Goal: Task Accomplishment & Management: Complete application form

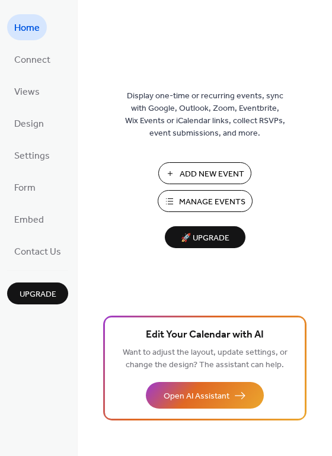
click at [194, 205] on span "Manage Events" at bounding box center [212, 202] width 66 height 12
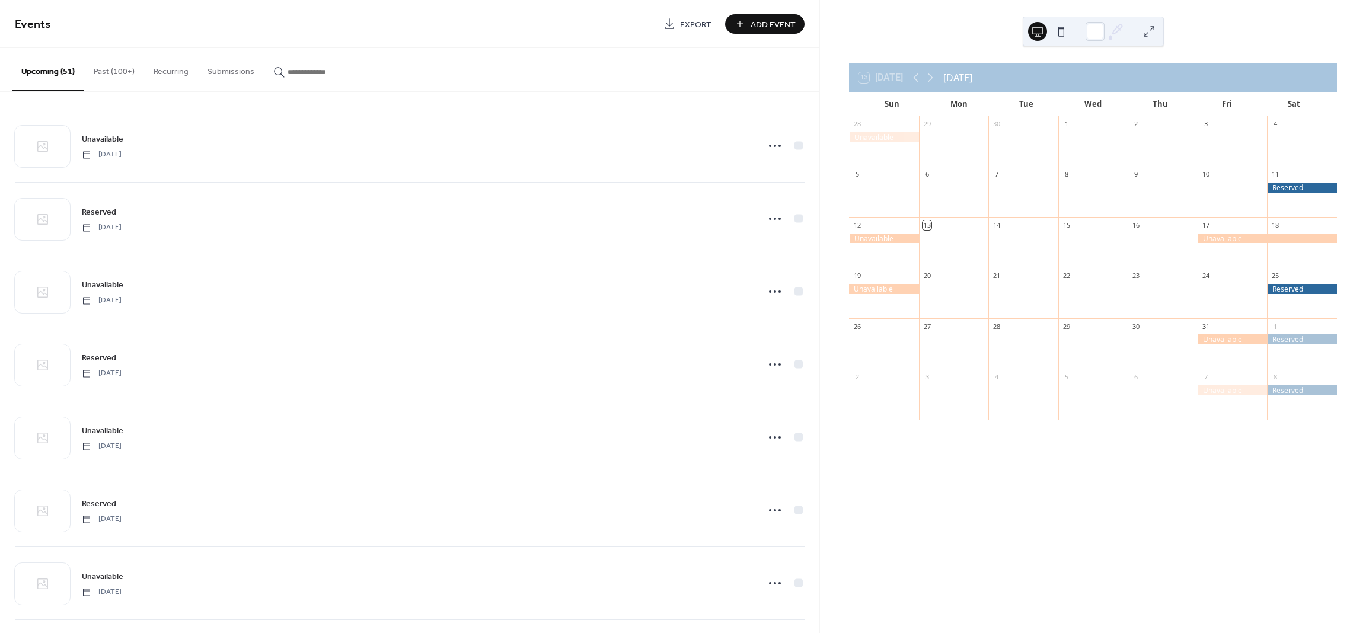
click at [751, 27] on span "Add Event" at bounding box center [773, 24] width 45 height 12
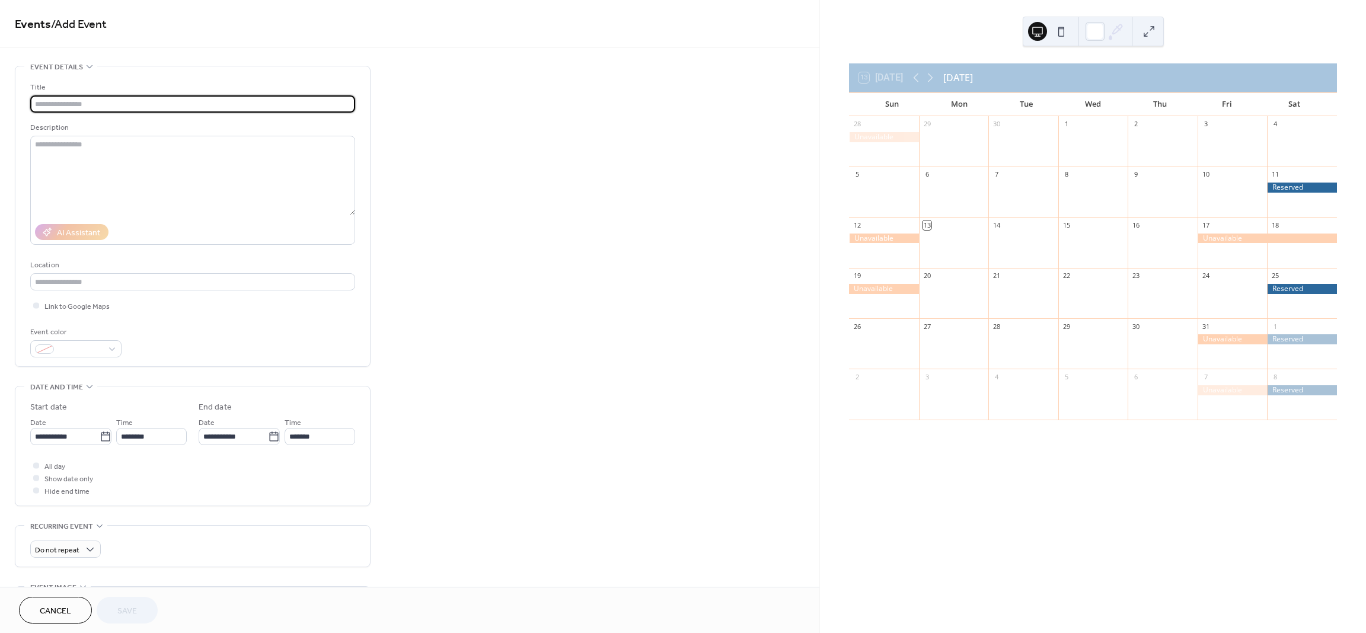
click at [122, 101] on input "text" at bounding box center [192, 103] width 325 height 17
type input "********"
click at [107, 438] on icon at bounding box center [106, 437] width 12 height 12
click at [100, 438] on input "**********" at bounding box center [64, 436] width 69 height 17
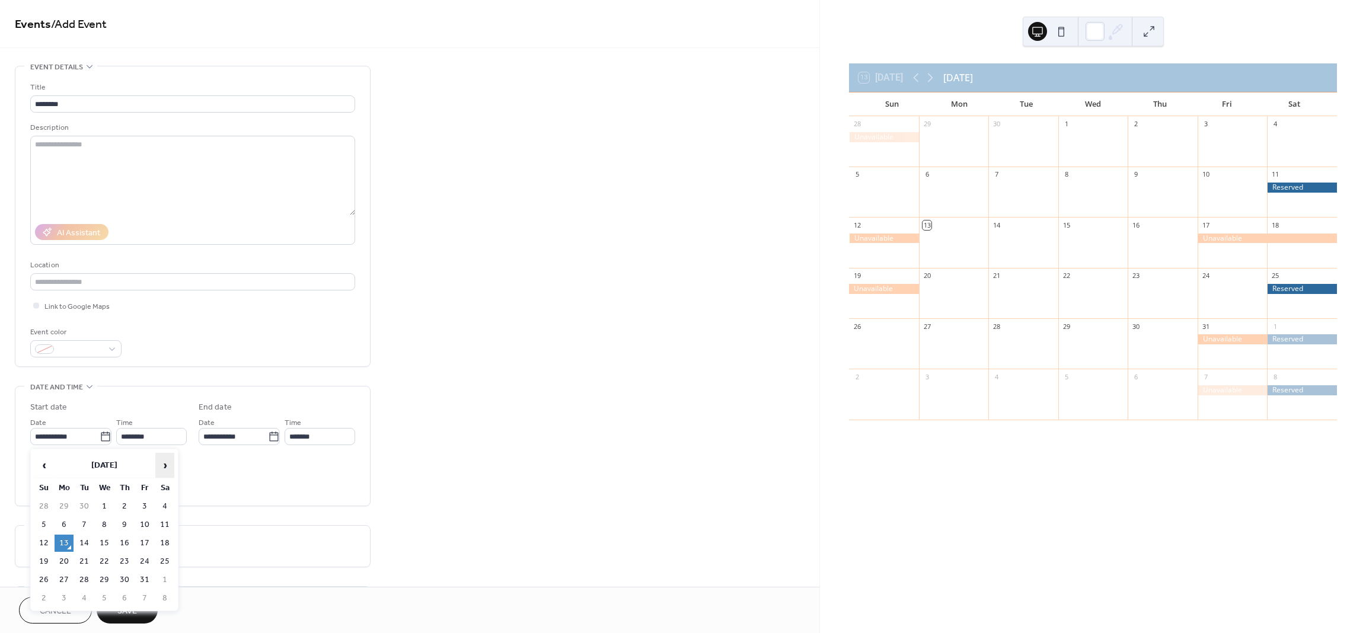
click at [164, 471] on span "›" at bounding box center [165, 466] width 18 height 24
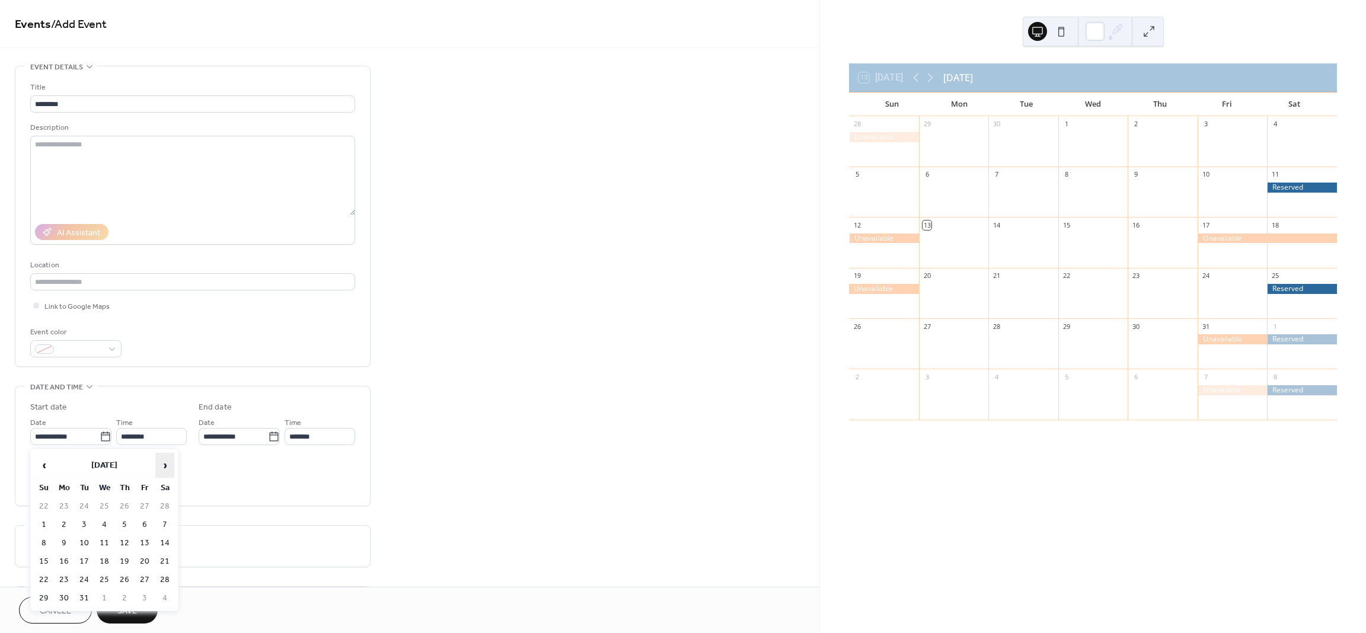
click at [164, 471] on span "›" at bounding box center [165, 466] width 18 height 24
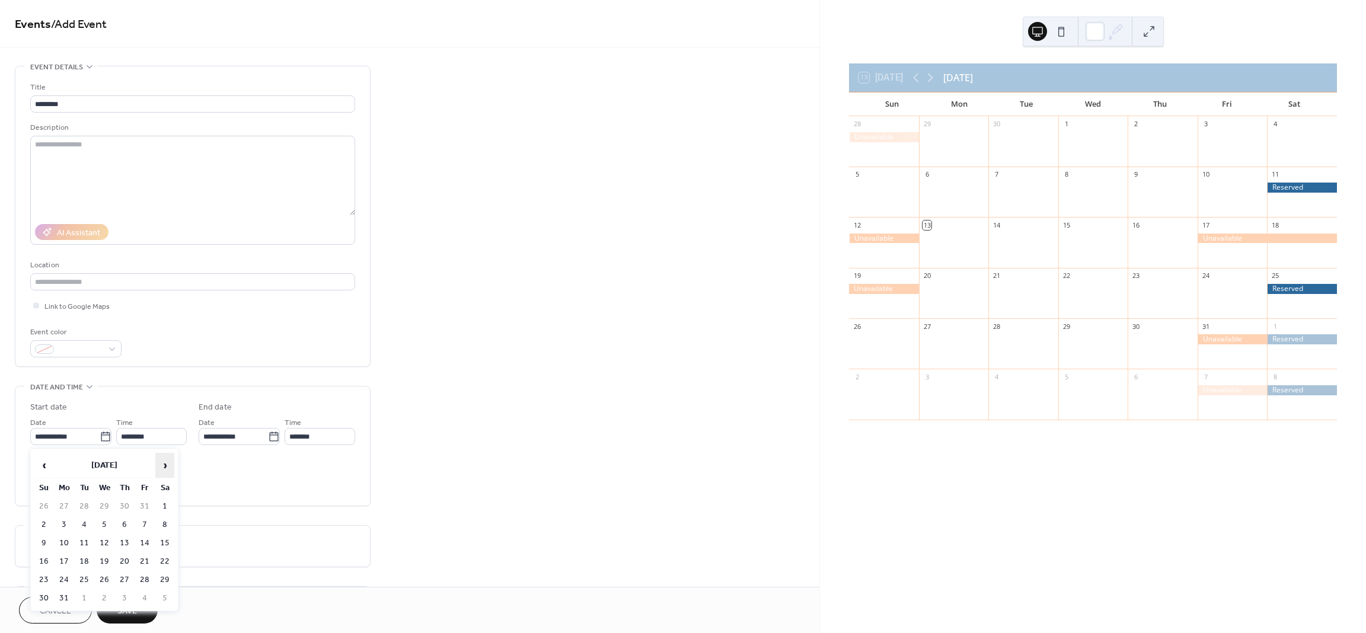
click at [164, 471] on span "›" at bounding box center [165, 466] width 18 height 24
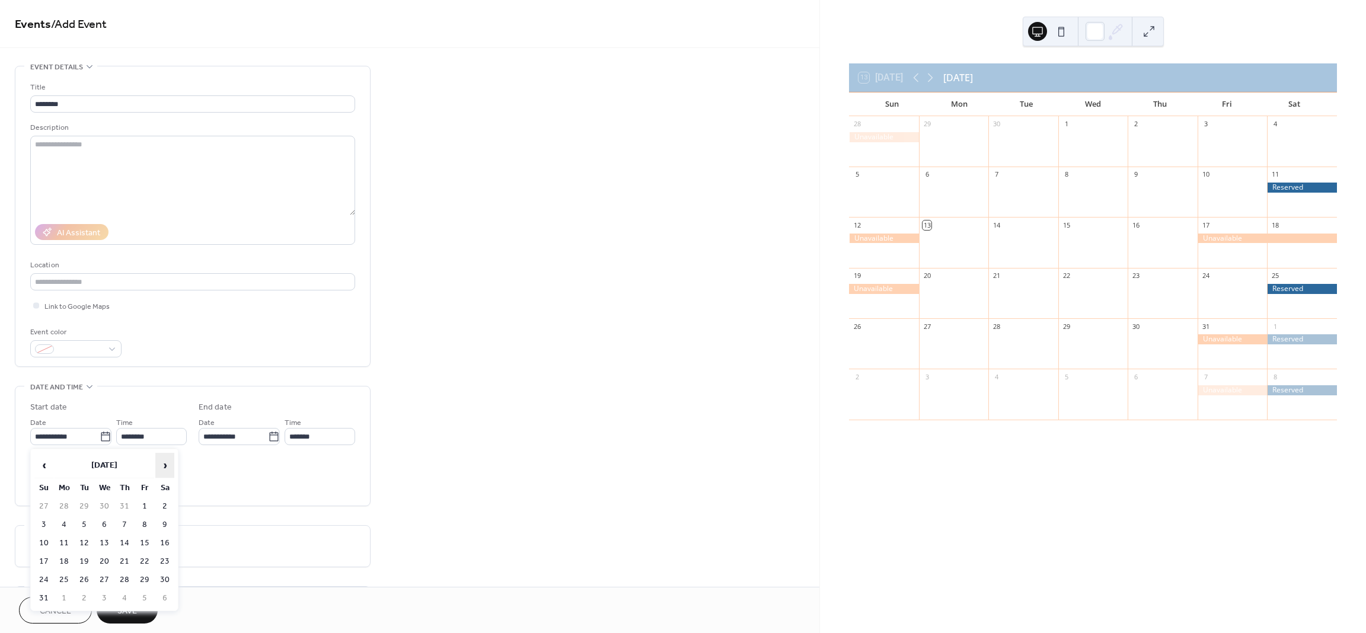
click at [164, 471] on span "›" at bounding box center [165, 466] width 18 height 24
click at [160, 560] on td "24" at bounding box center [164, 561] width 19 height 17
type input "**********"
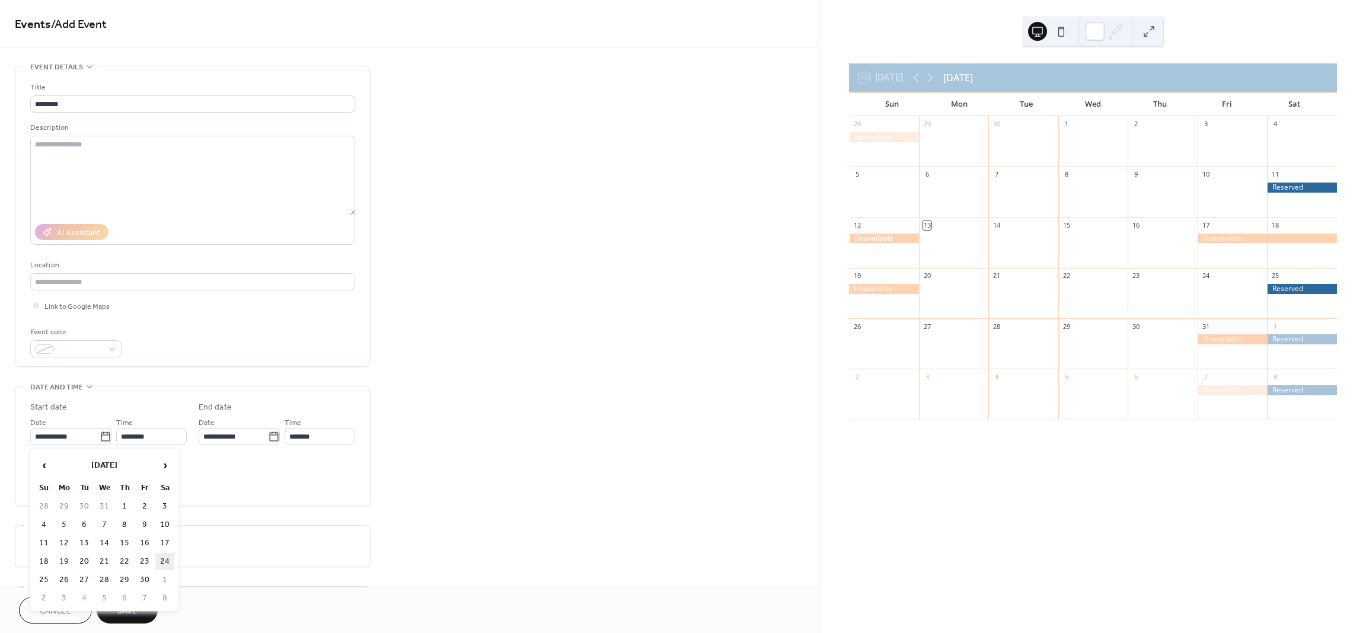
type input "**********"
click at [65, 467] on div "All day Show date only Hide end time" at bounding box center [192, 477] width 325 height 37
click at [55, 466] on span "All day" at bounding box center [54, 467] width 21 height 12
click at [141, 616] on button "Save" at bounding box center [127, 610] width 61 height 27
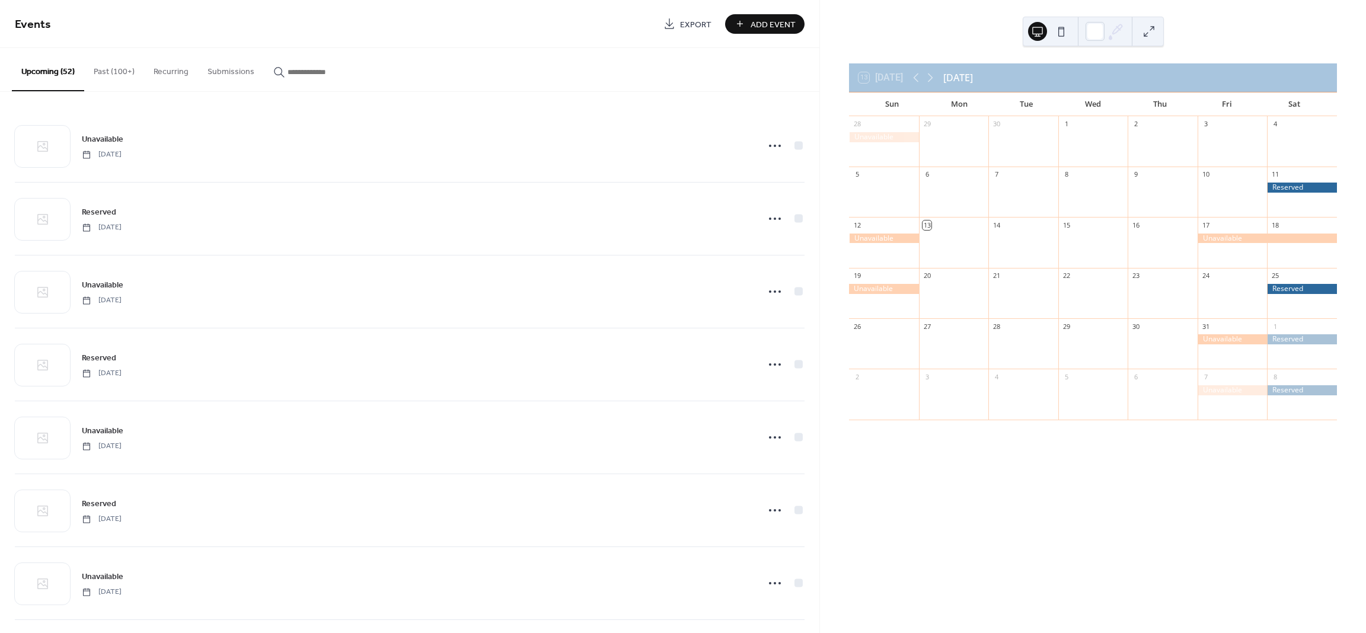
click at [758, 25] on span "Add Event" at bounding box center [773, 24] width 45 height 12
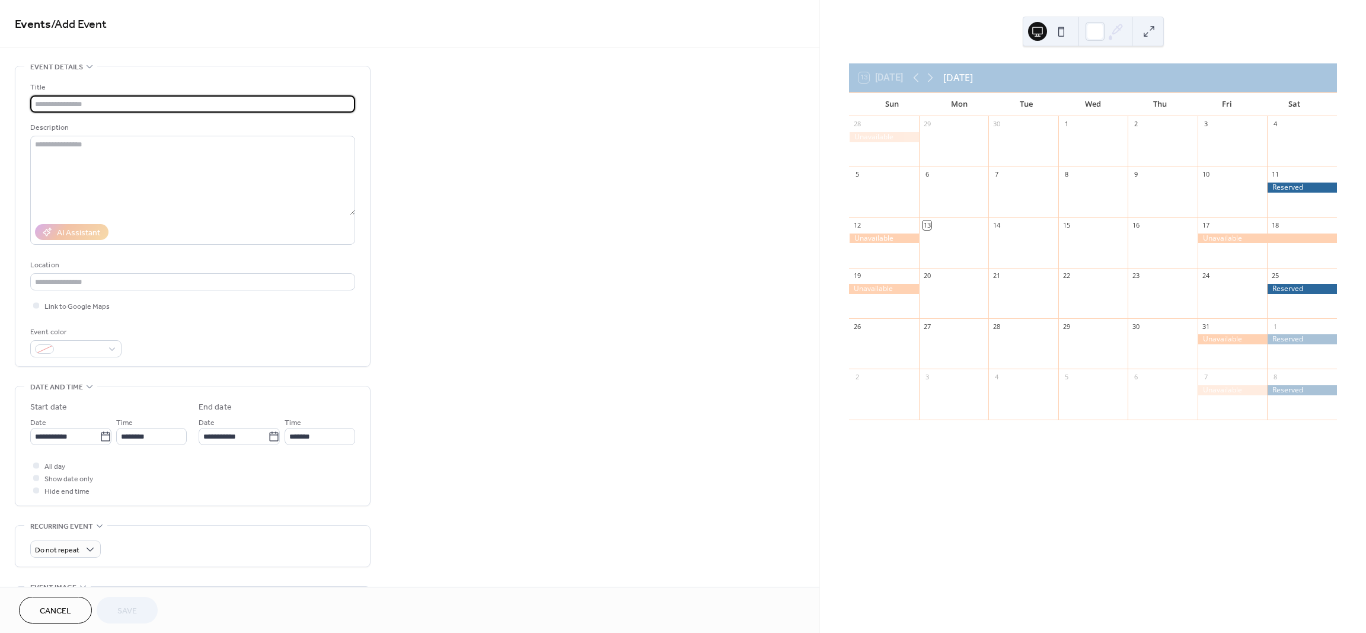
click at [243, 106] on input "text" at bounding box center [192, 103] width 325 height 17
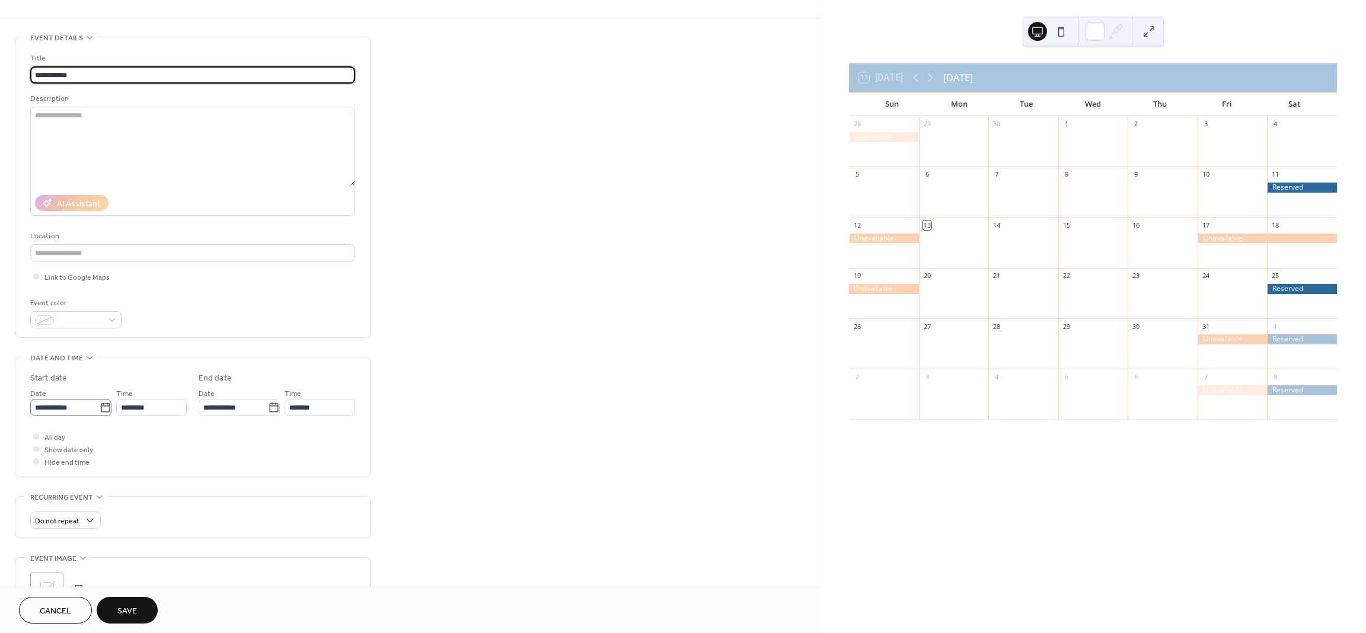
scroll to position [30, 0]
type input "**********"
click at [103, 404] on icon at bounding box center [106, 407] width 12 height 12
click at [100, 404] on input "**********" at bounding box center [64, 406] width 69 height 17
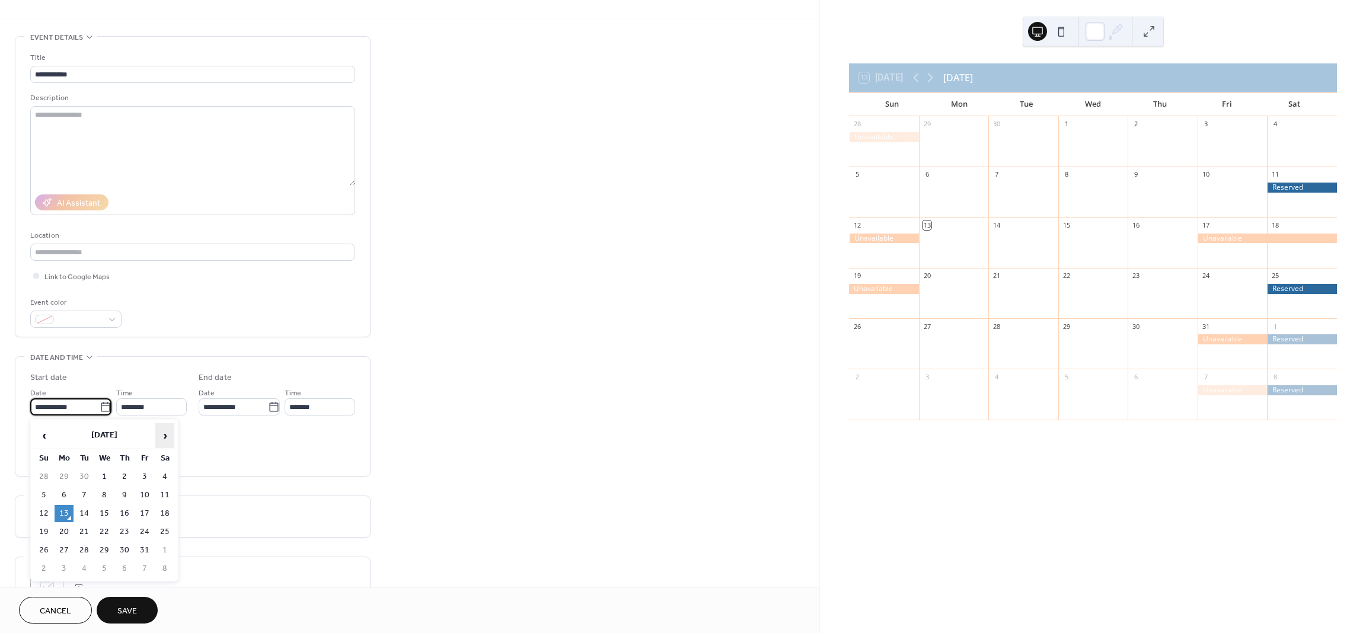
click at [167, 436] on span "›" at bounding box center [165, 436] width 18 height 24
click at [167, 438] on span "›" at bounding box center [165, 436] width 18 height 24
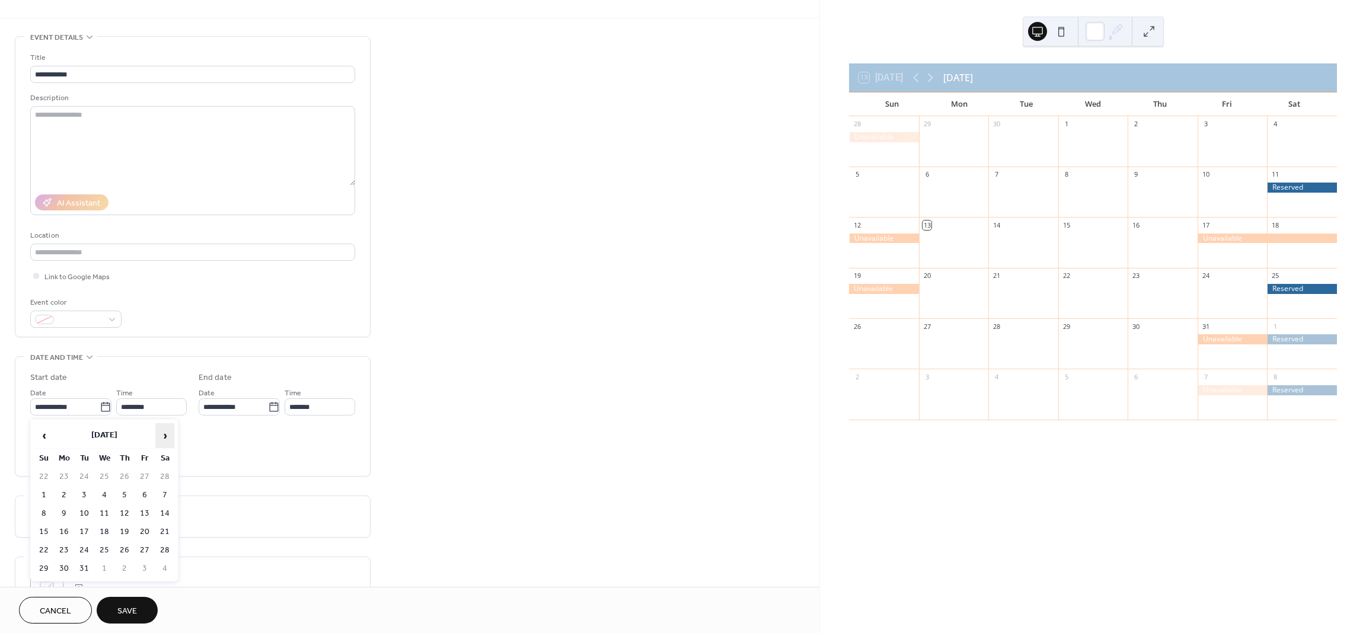
click at [167, 438] on span "›" at bounding box center [165, 436] width 18 height 24
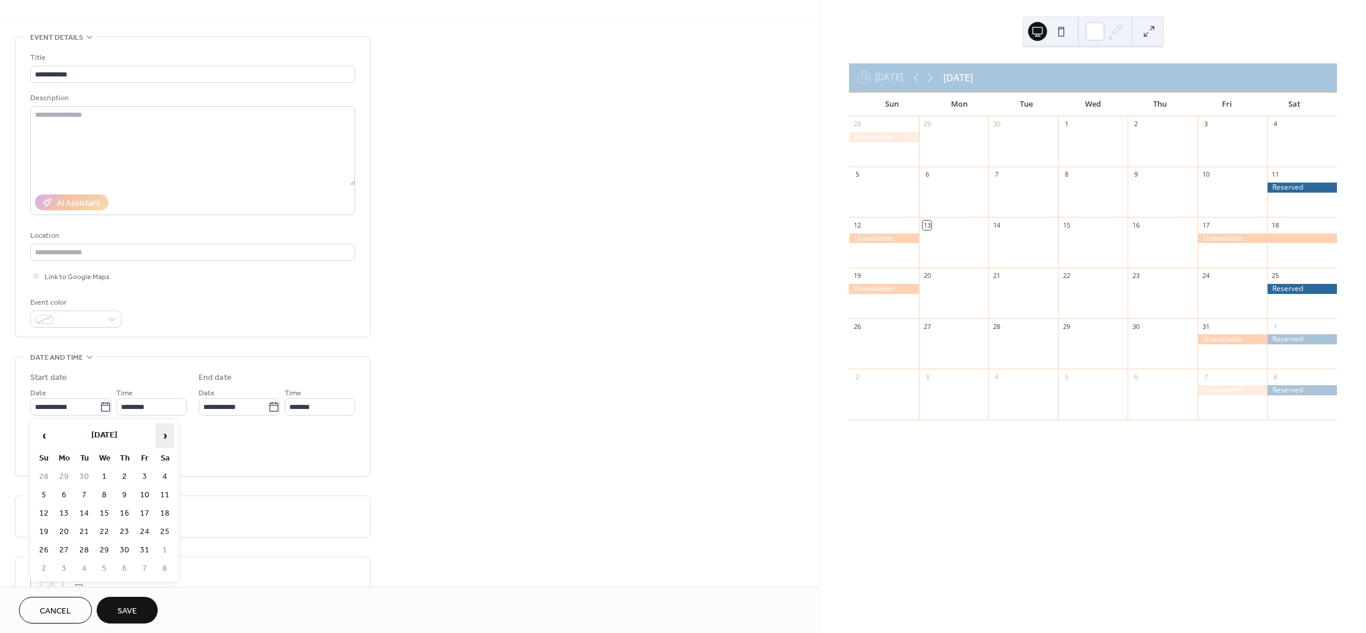
click at [167, 438] on span "›" at bounding box center [165, 436] width 18 height 24
click at [166, 440] on span "›" at bounding box center [165, 436] width 18 height 24
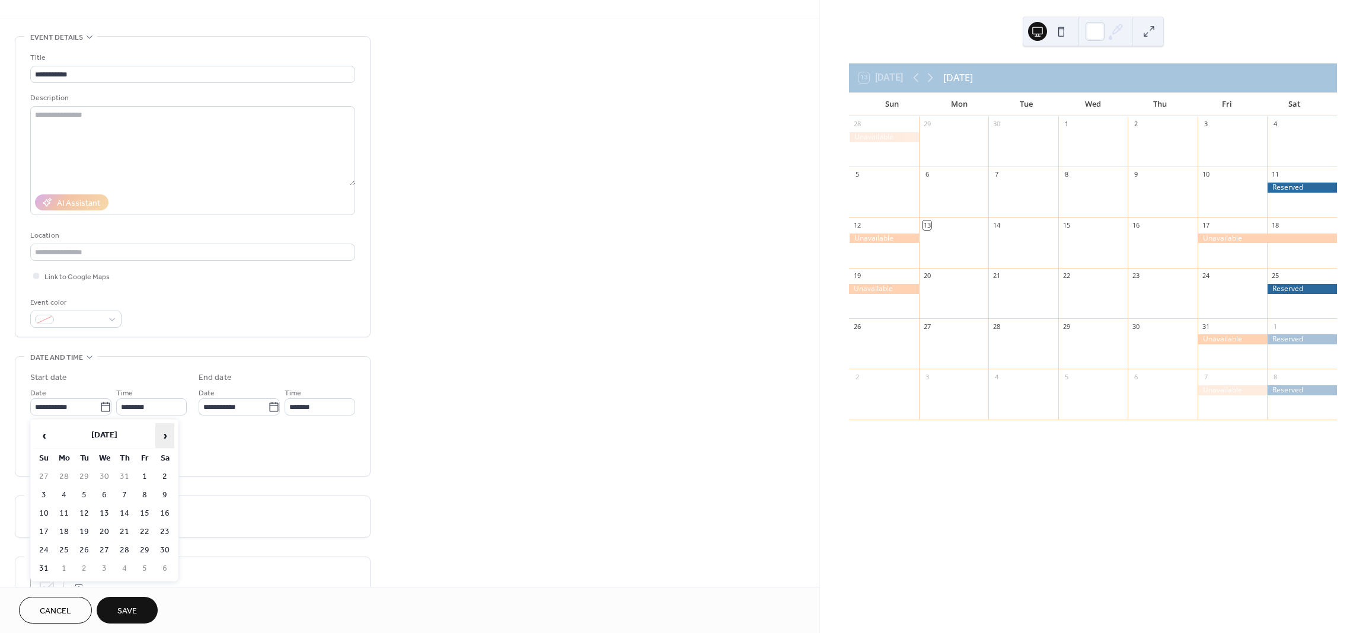
click at [166, 440] on span "›" at bounding box center [165, 436] width 18 height 24
click at [150, 526] on td "23" at bounding box center [144, 531] width 19 height 17
type input "**********"
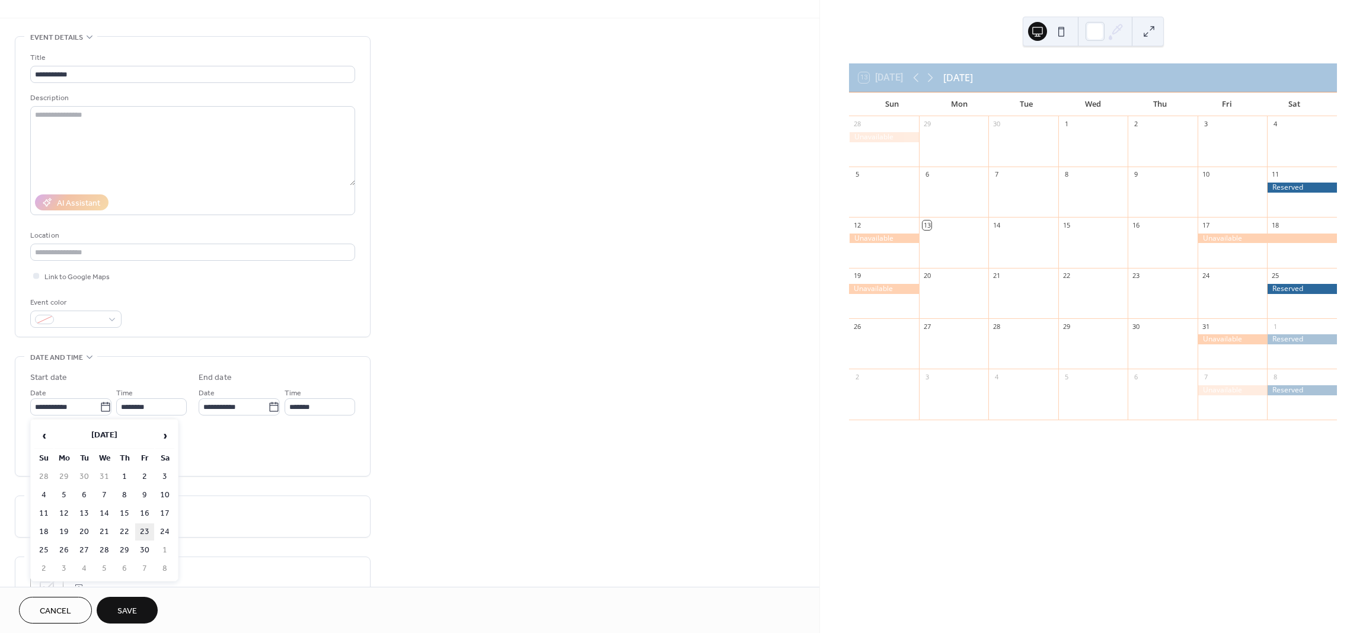
type input "**********"
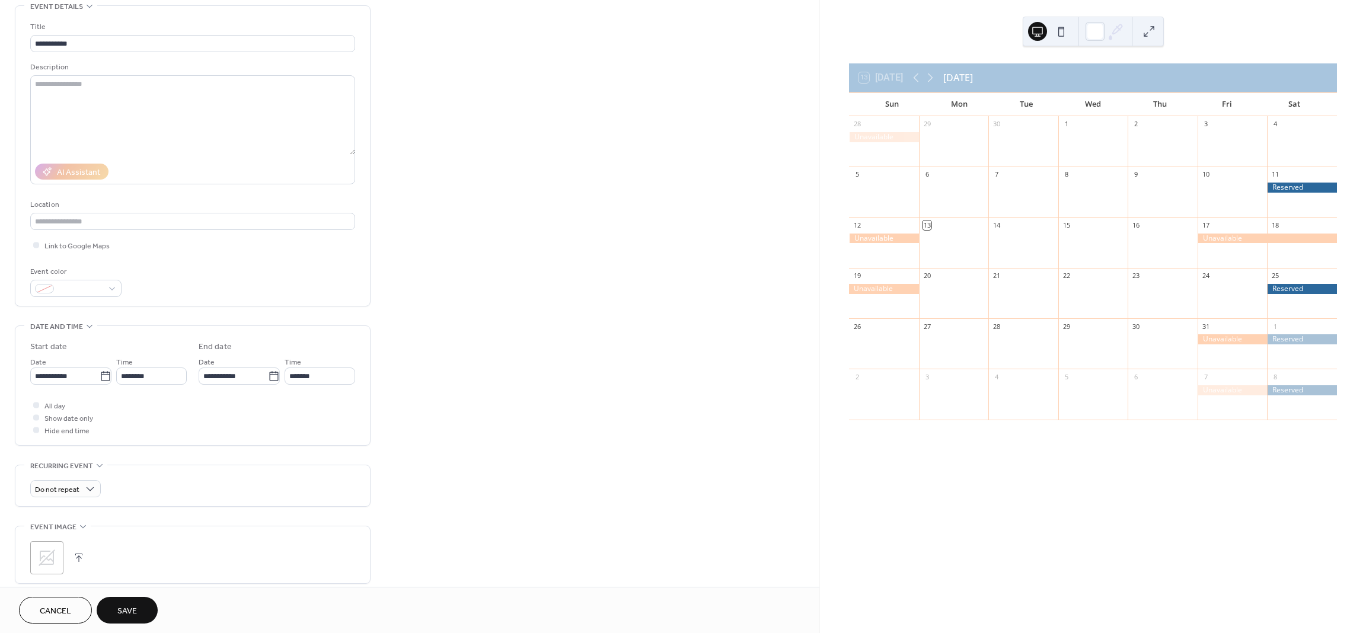
scroll to position [148, 0]
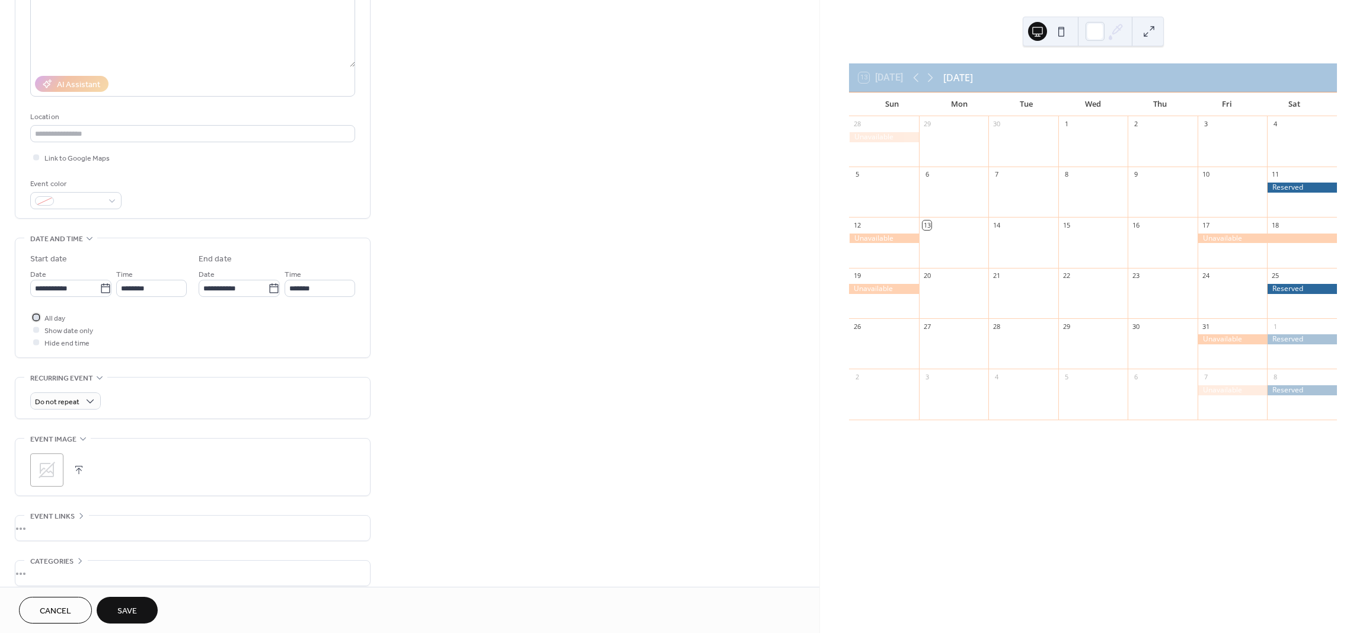
click at [50, 318] on span "All day" at bounding box center [54, 318] width 21 height 12
click at [98, 200] on span at bounding box center [81, 202] width 44 height 12
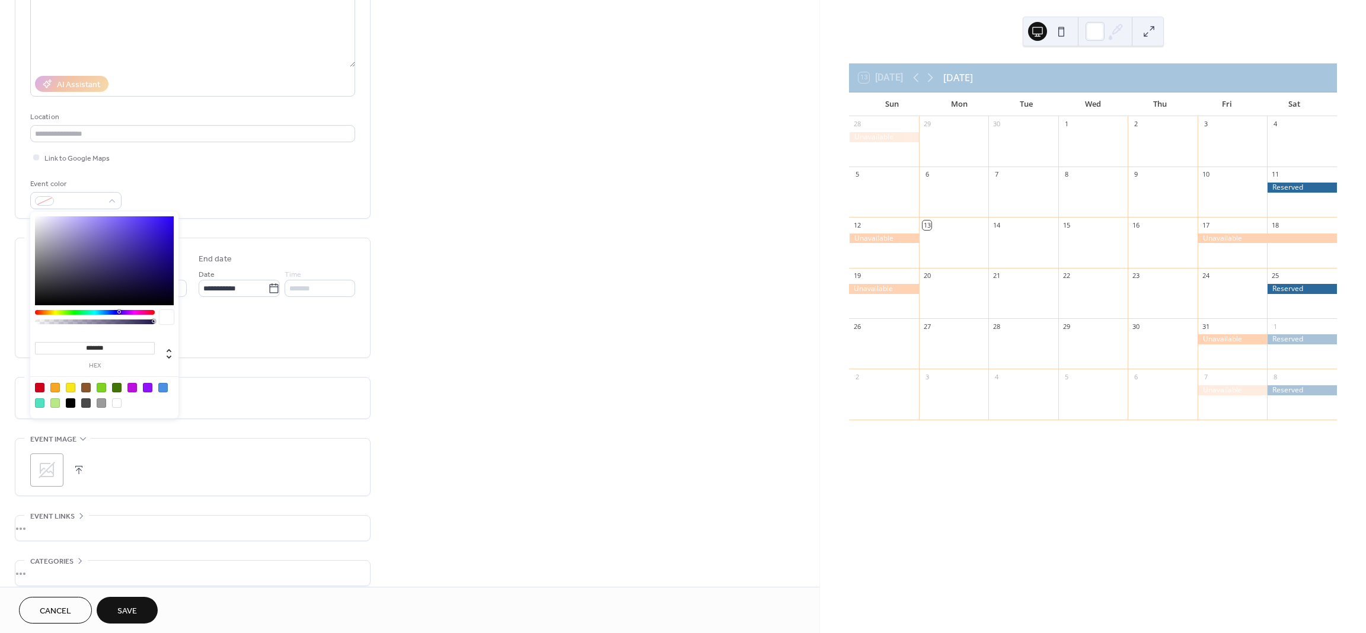
click at [53, 387] on div at bounding box center [54, 387] width 9 height 9
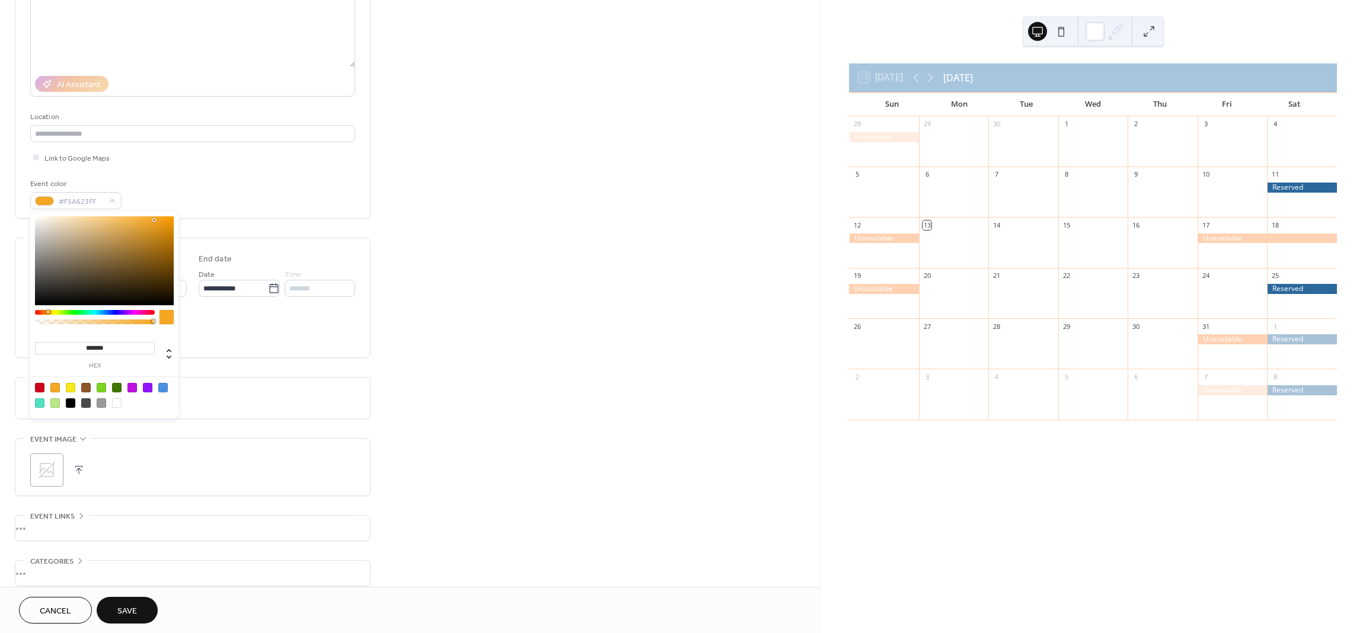
drag, startPoint x: 153, startPoint y: 324, endPoint x: 136, endPoint y: 327, distance: 17.4
click at [136, 327] on div at bounding box center [95, 320] width 120 height 20
drag, startPoint x: 152, startPoint y: 324, endPoint x: 133, endPoint y: 322, distance: 19.0
click at [133, 322] on div at bounding box center [95, 322] width 120 height 5
type input "***"
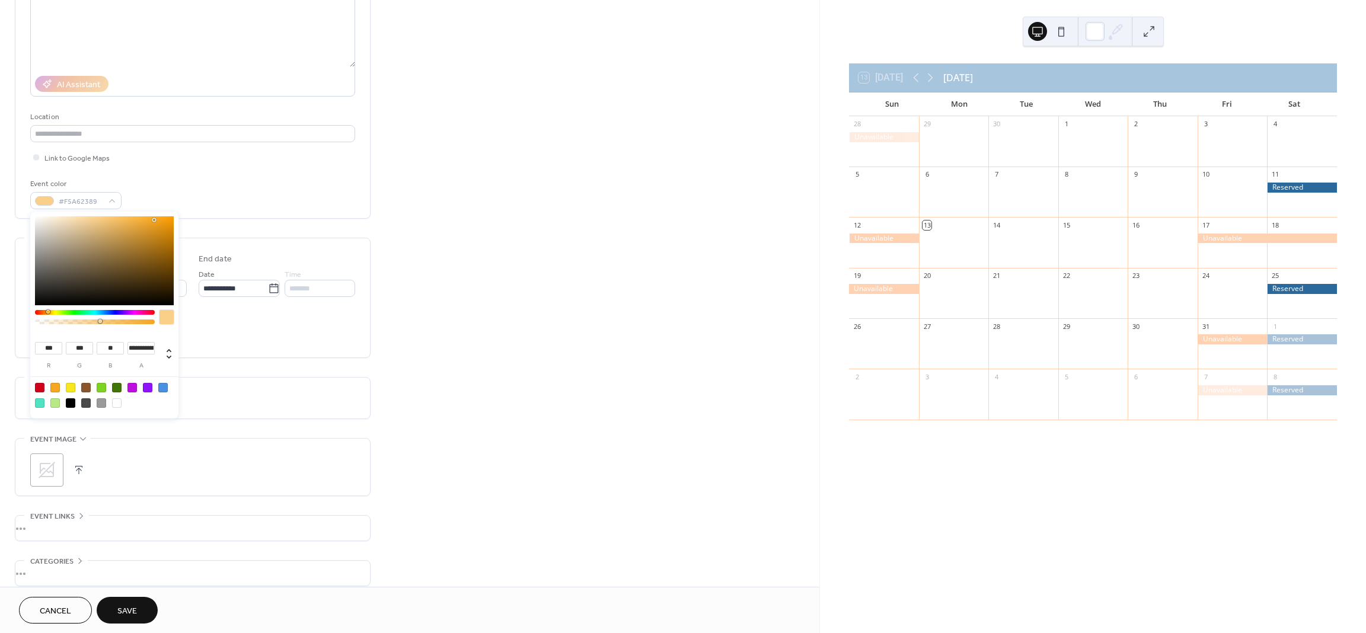
drag, startPoint x: 155, startPoint y: 320, endPoint x: 94, endPoint y: 355, distance: 70.4
click at [98, 327] on div at bounding box center [95, 320] width 120 height 20
type input "**********"
click at [129, 611] on span "Save" at bounding box center [127, 611] width 20 height 12
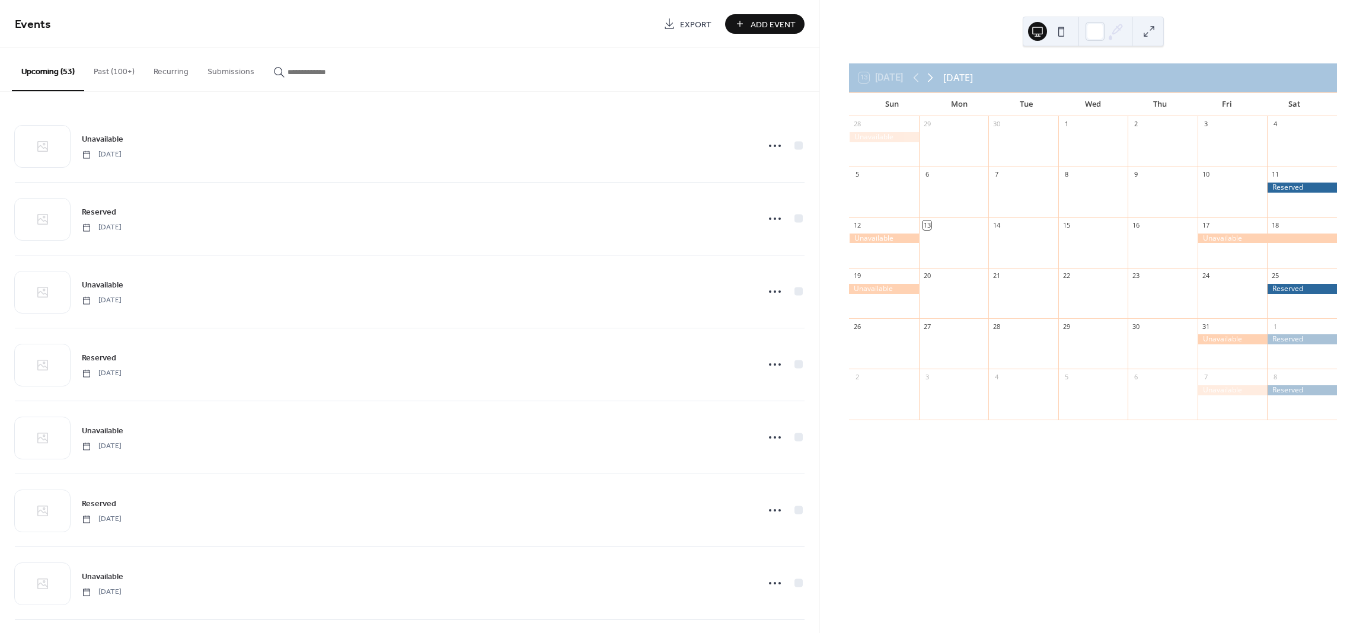
click at [933, 82] on icon at bounding box center [930, 78] width 14 height 14
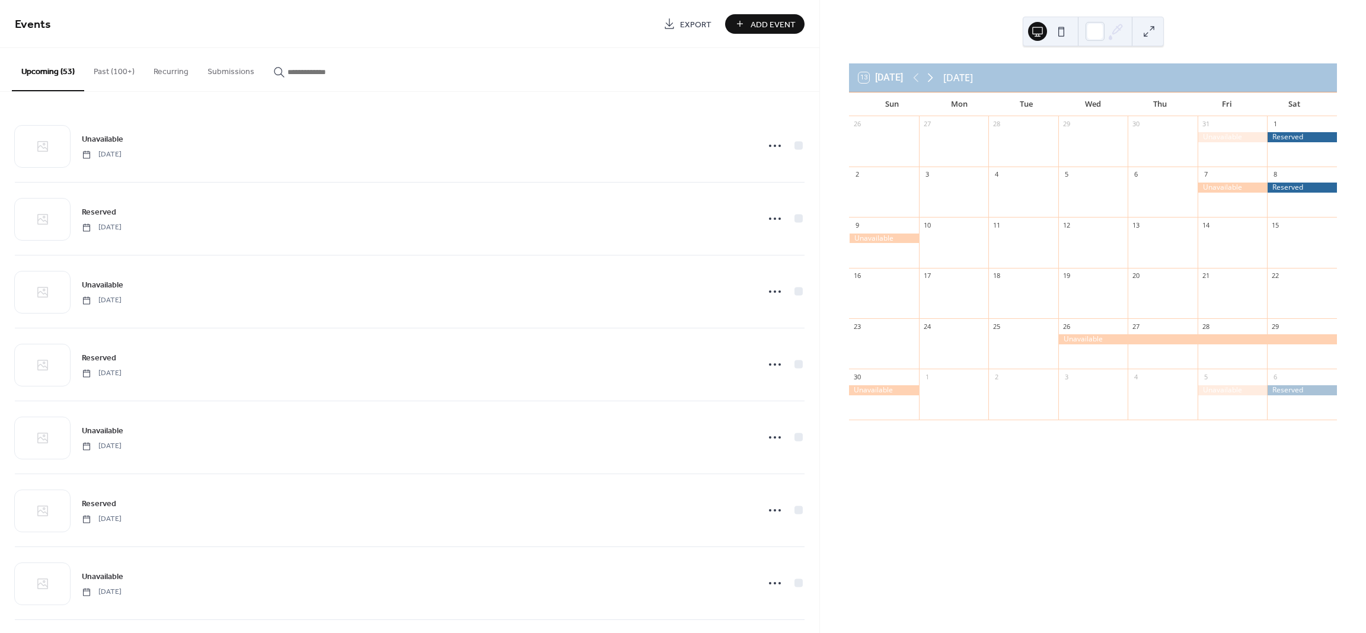
click at [933, 82] on icon at bounding box center [930, 78] width 14 height 14
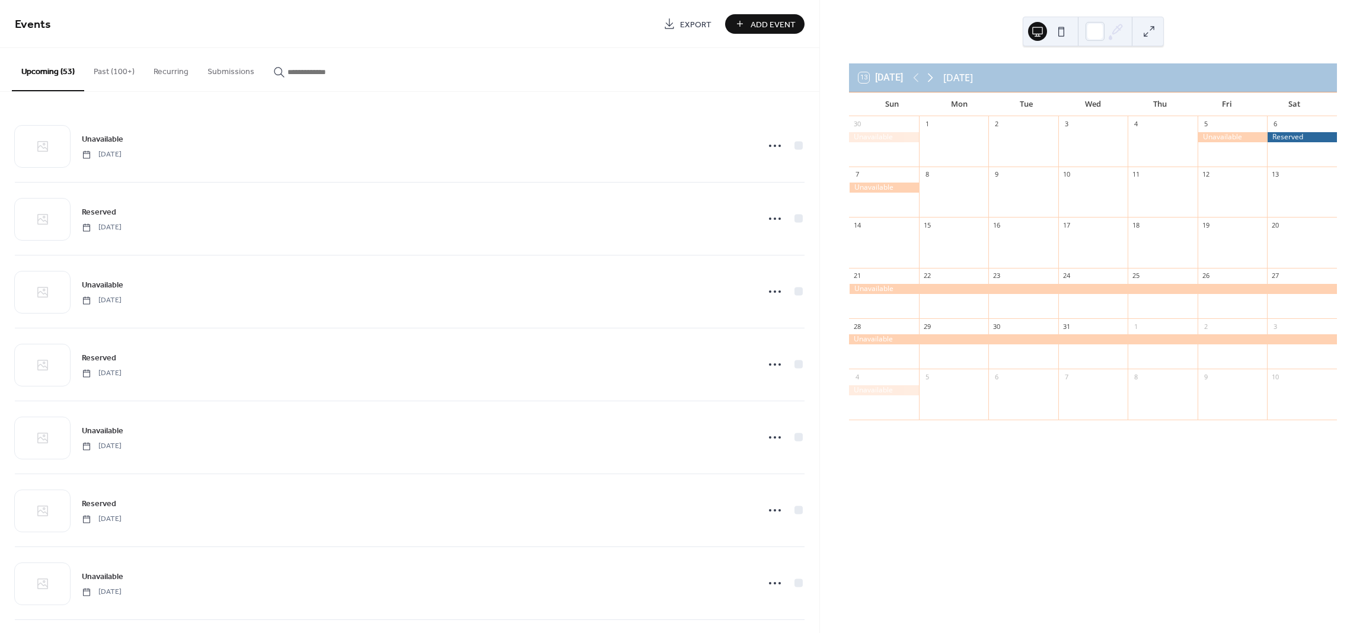
click at [933, 82] on icon at bounding box center [930, 78] width 14 height 14
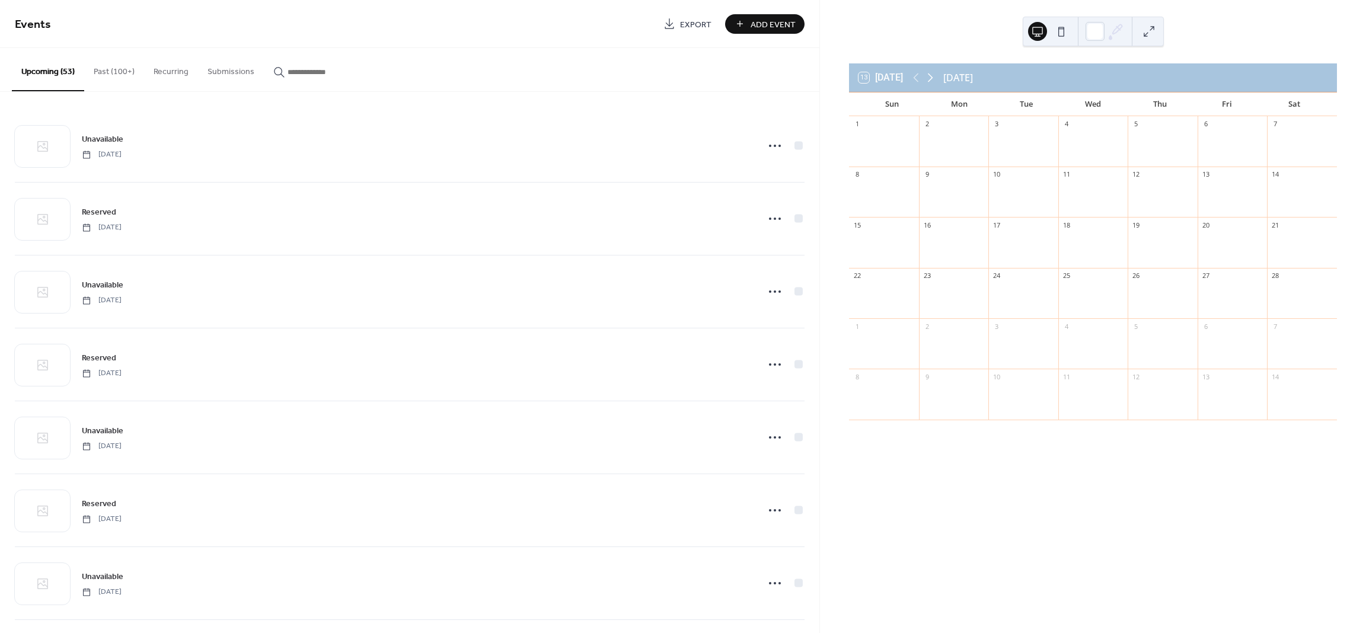
click at [933, 82] on icon at bounding box center [930, 78] width 14 height 14
click at [932, 82] on icon at bounding box center [930, 78] width 14 height 14
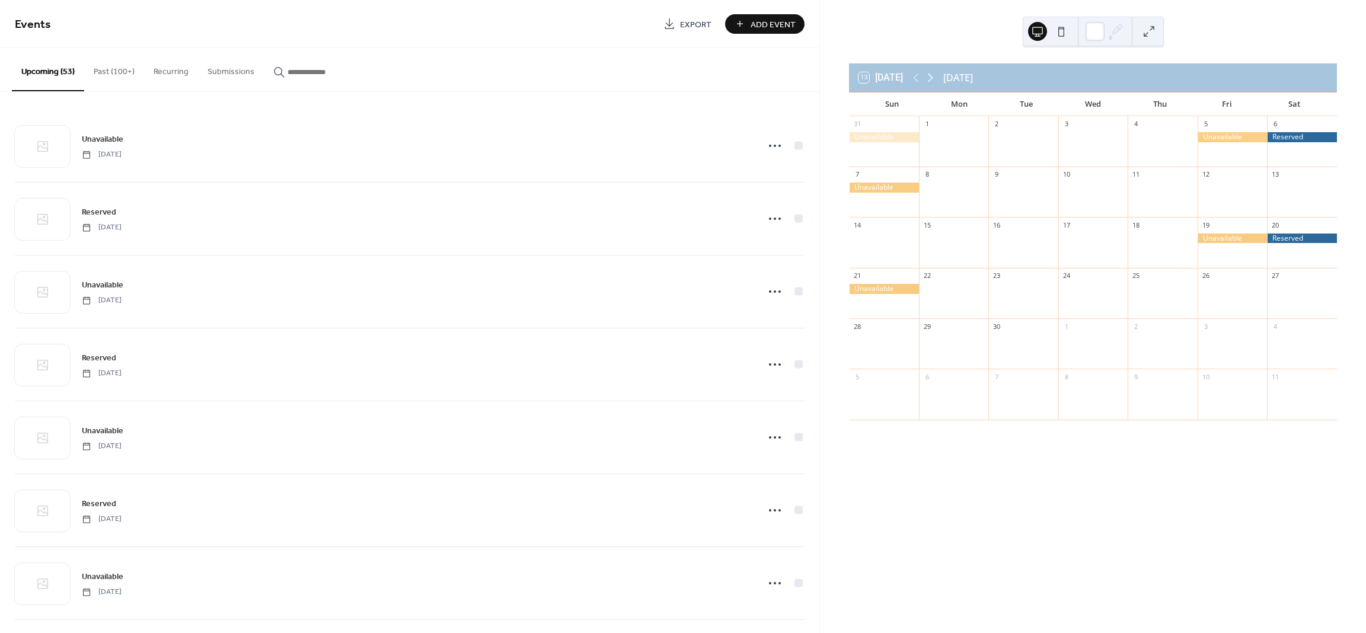
click at [932, 82] on icon at bounding box center [930, 78] width 14 height 14
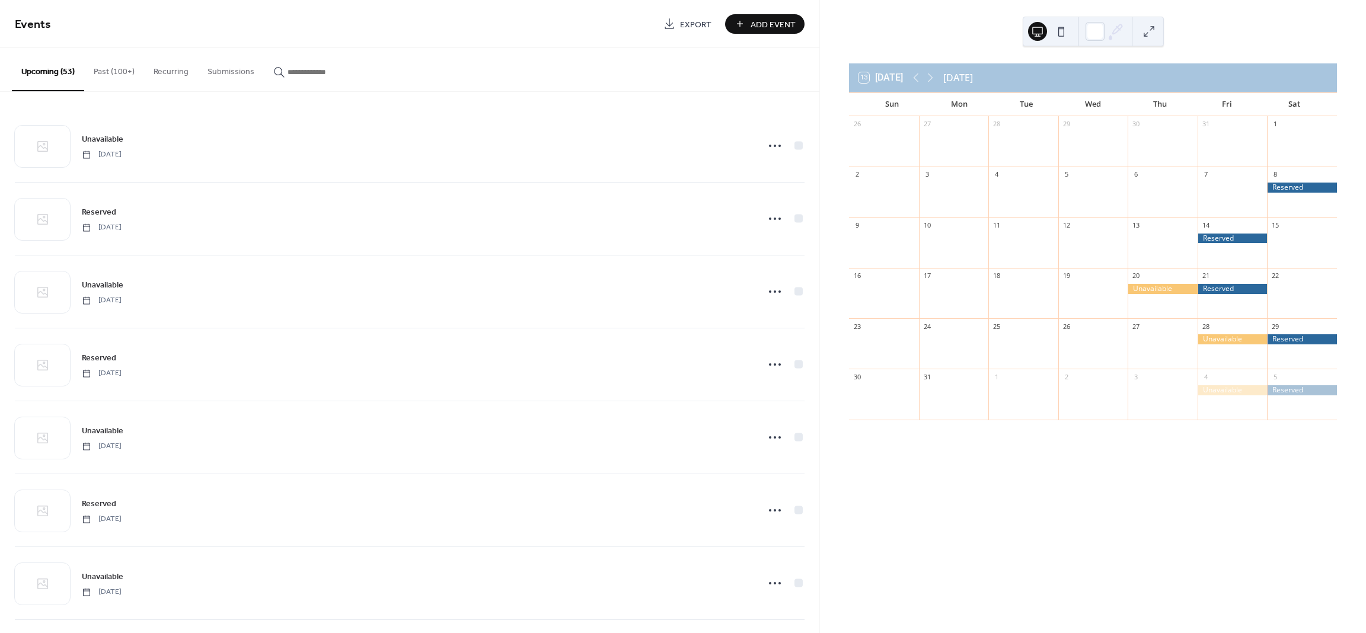
drag, startPoint x: 932, startPoint y: 82, endPoint x: 931, endPoint y: 94, distance: 12.0
click at [931, 87] on div "13 [DATE] [DATE]" at bounding box center [1093, 77] width 488 height 28
click at [931, 94] on div "Mon" at bounding box center [958, 104] width 67 height 24
click at [932, 78] on icon at bounding box center [930, 78] width 14 height 14
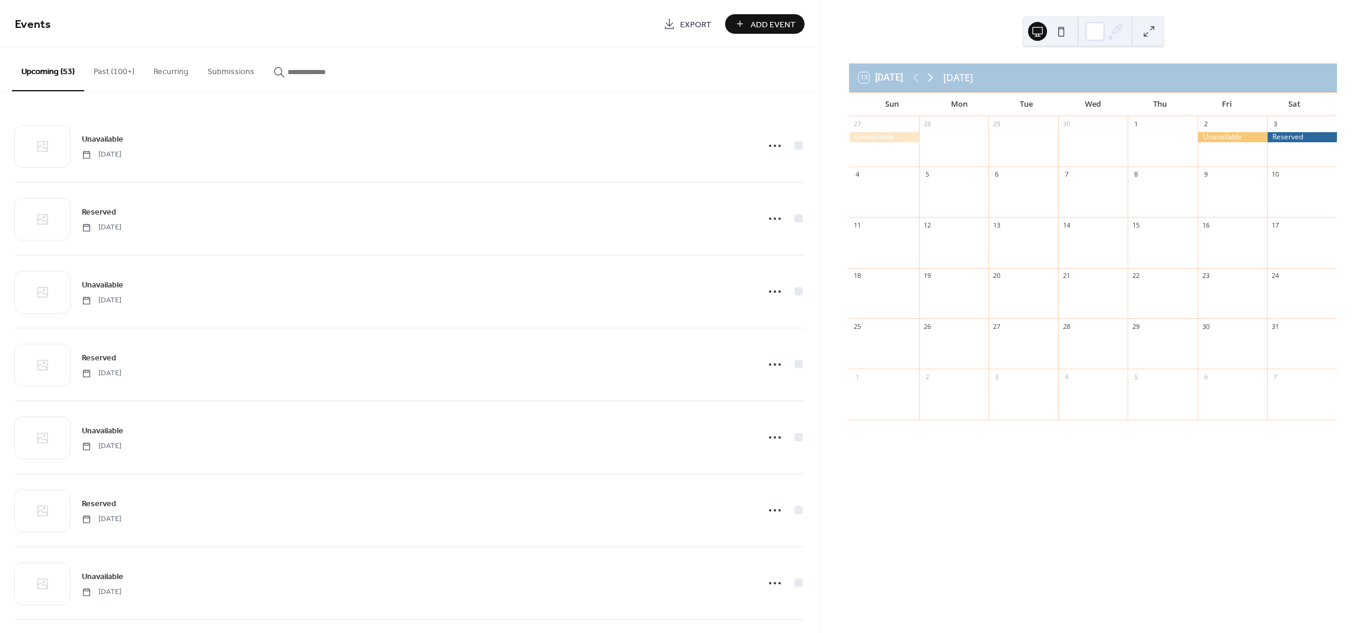
click at [932, 78] on icon at bounding box center [930, 78] width 14 height 14
click at [933, 78] on icon at bounding box center [930, 78] width 14 height 14
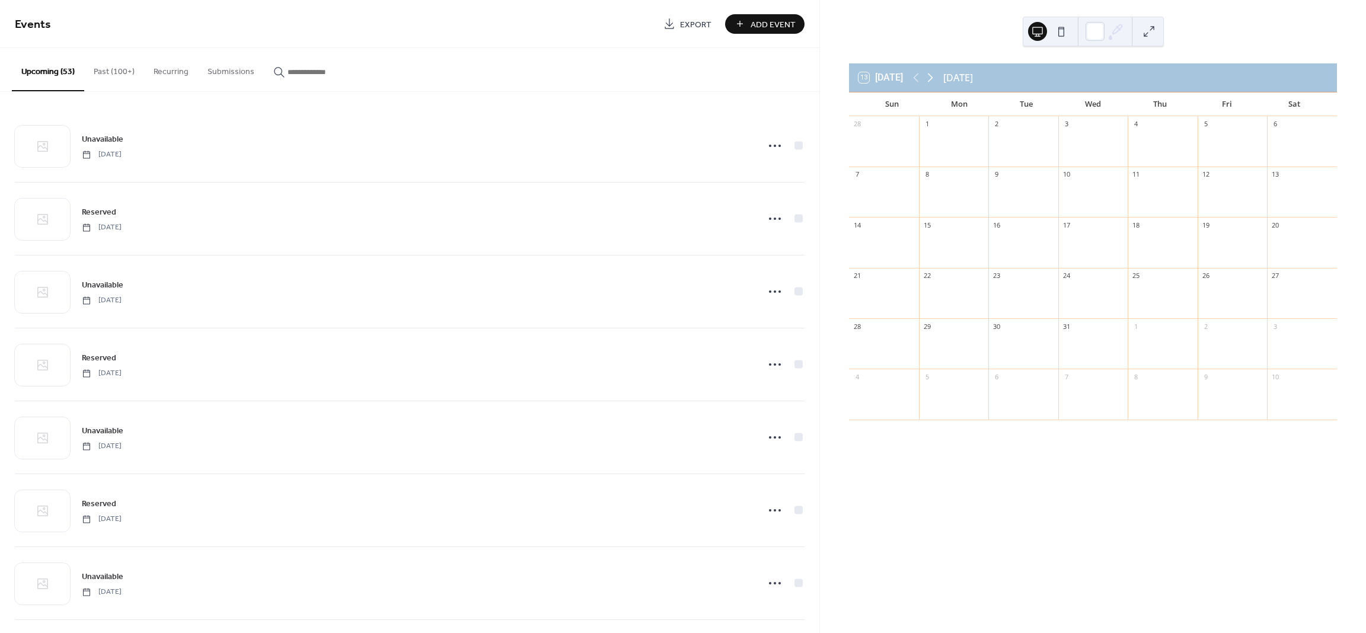
click at [933, 78] on icon at bounding box center [930, 78] width 14 height 14
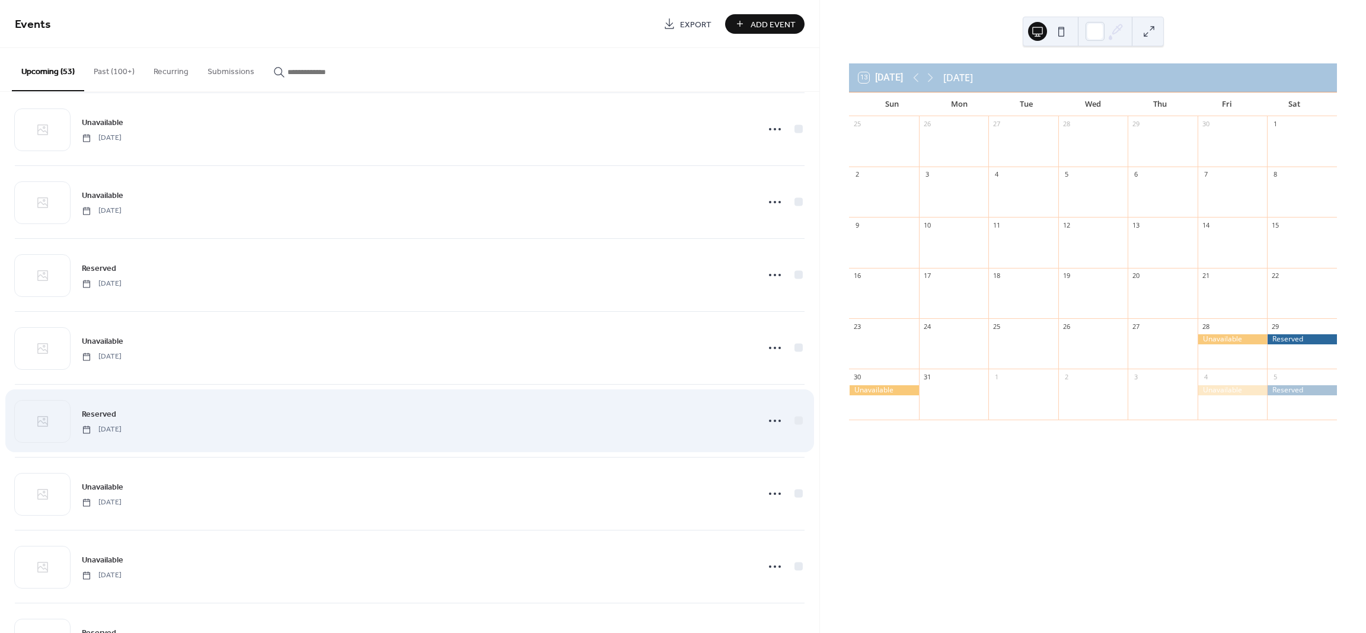
scroll to position [800, 0]
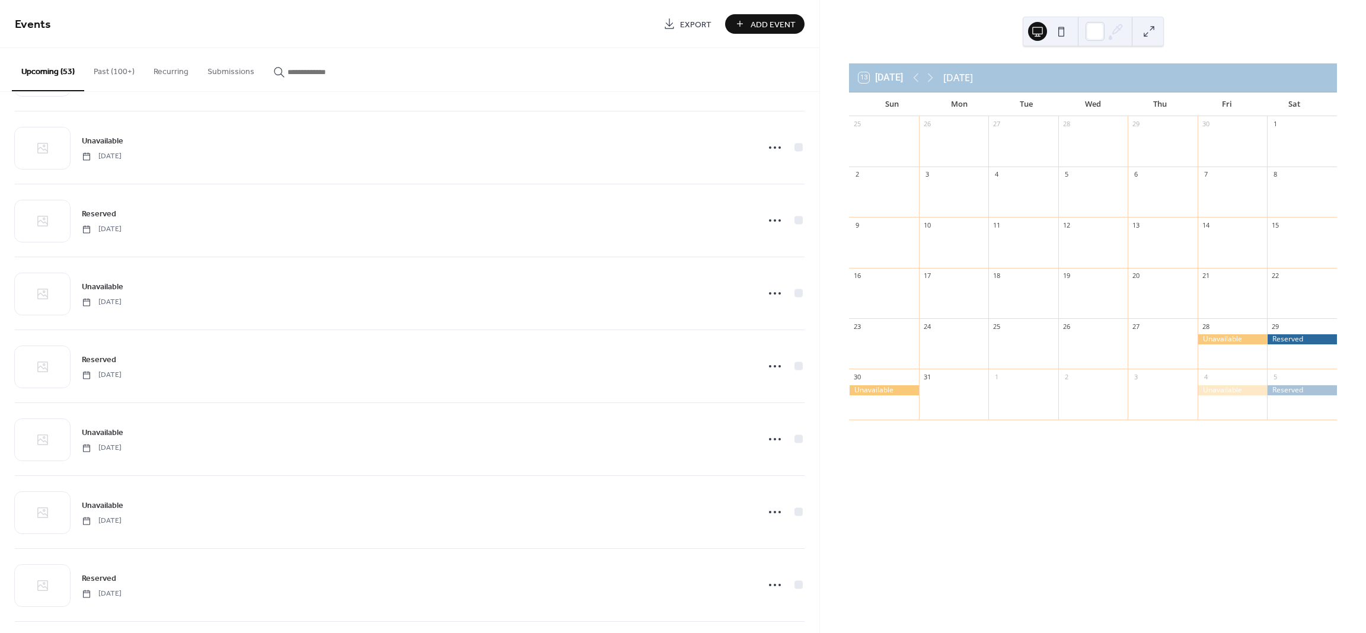
click at [1227, 340] on div at bounding box center [1232, 339] width 70 height 10
click at [1192, 270] on div at bounding box center [1195, 265] width 17 height 17
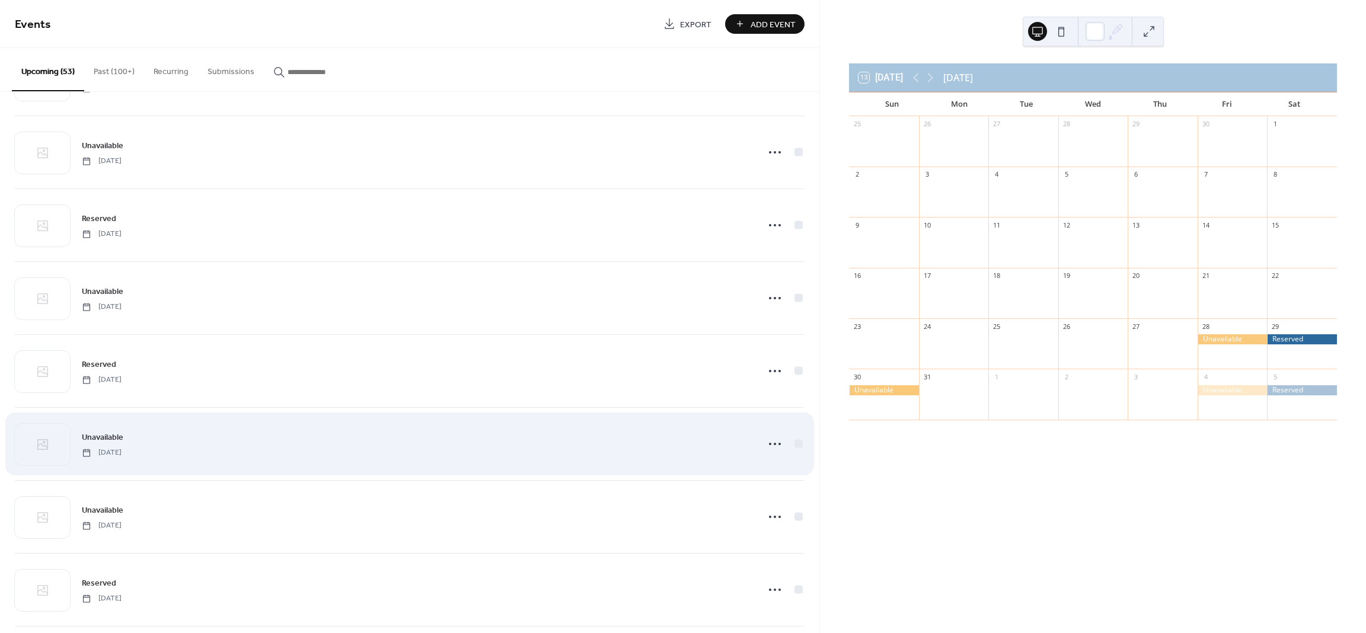
scroll to position [3149, 0]
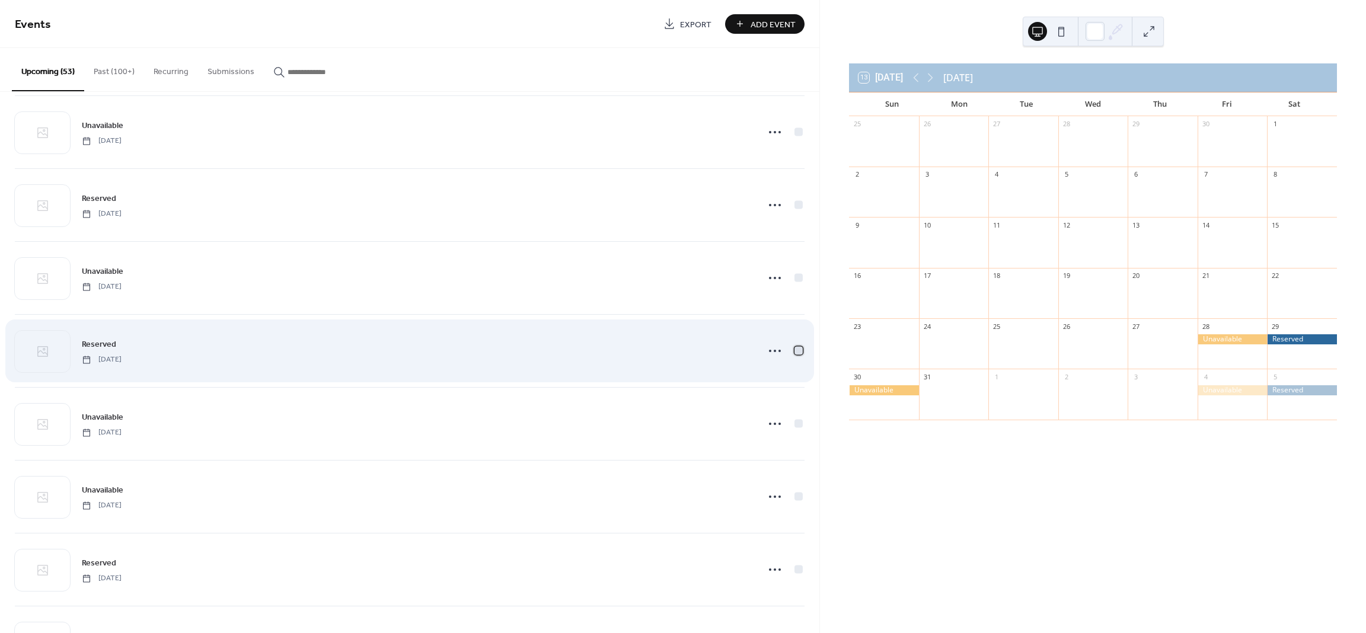
click at [794, 355] on div at bounding box center [798, 350] width 8 height 8
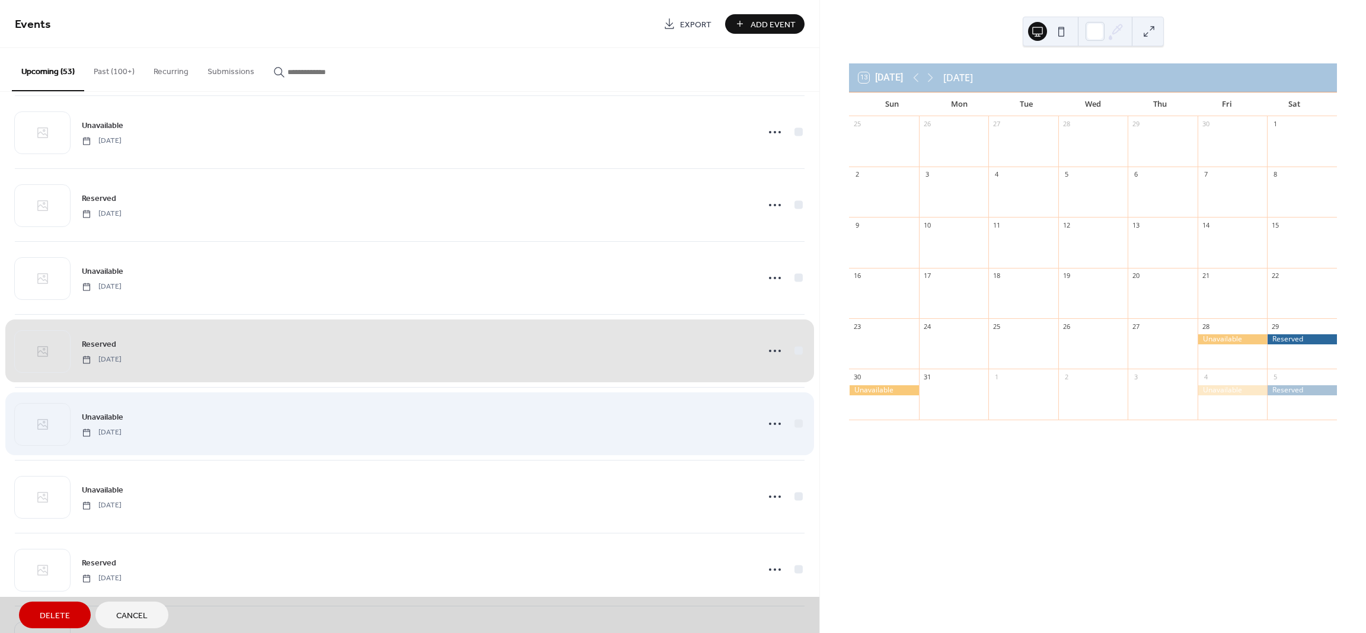
click at [795, 436] on div "Unavailable [DATE]" at bounding box center [410, 423] width 790 height 73
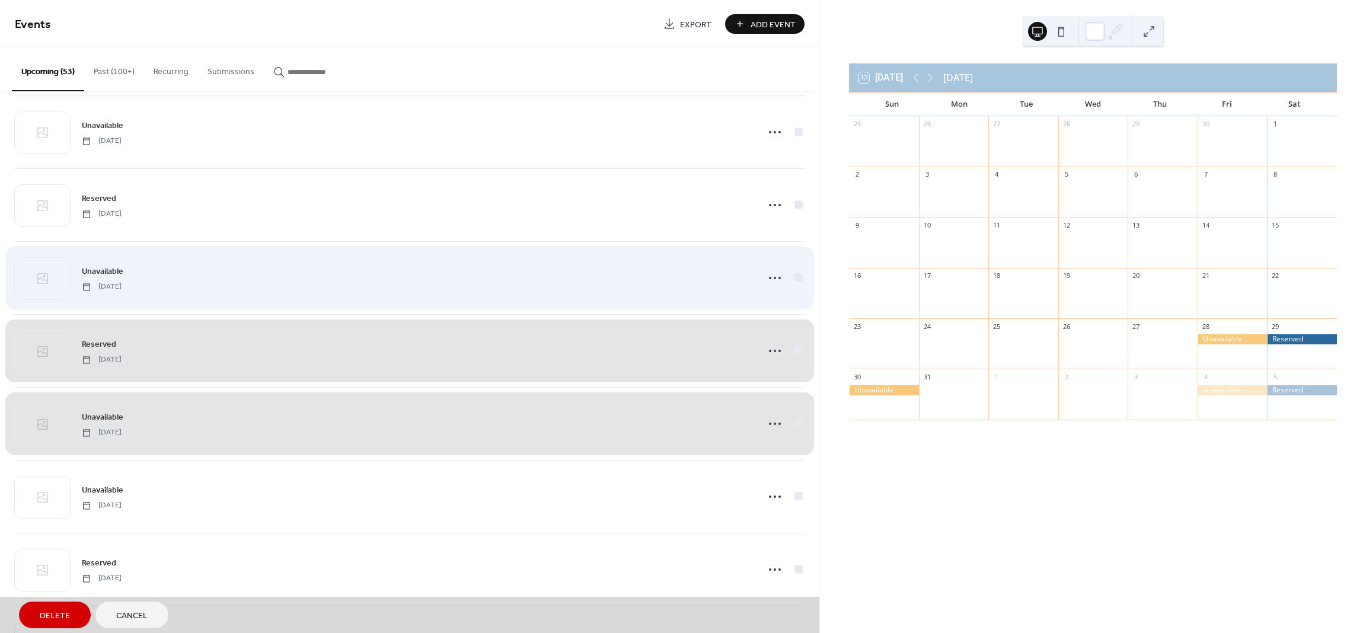
click at [795, 286] on div "Unavailable [DATE]" at bounding box center [410, 277] width 790 height 73
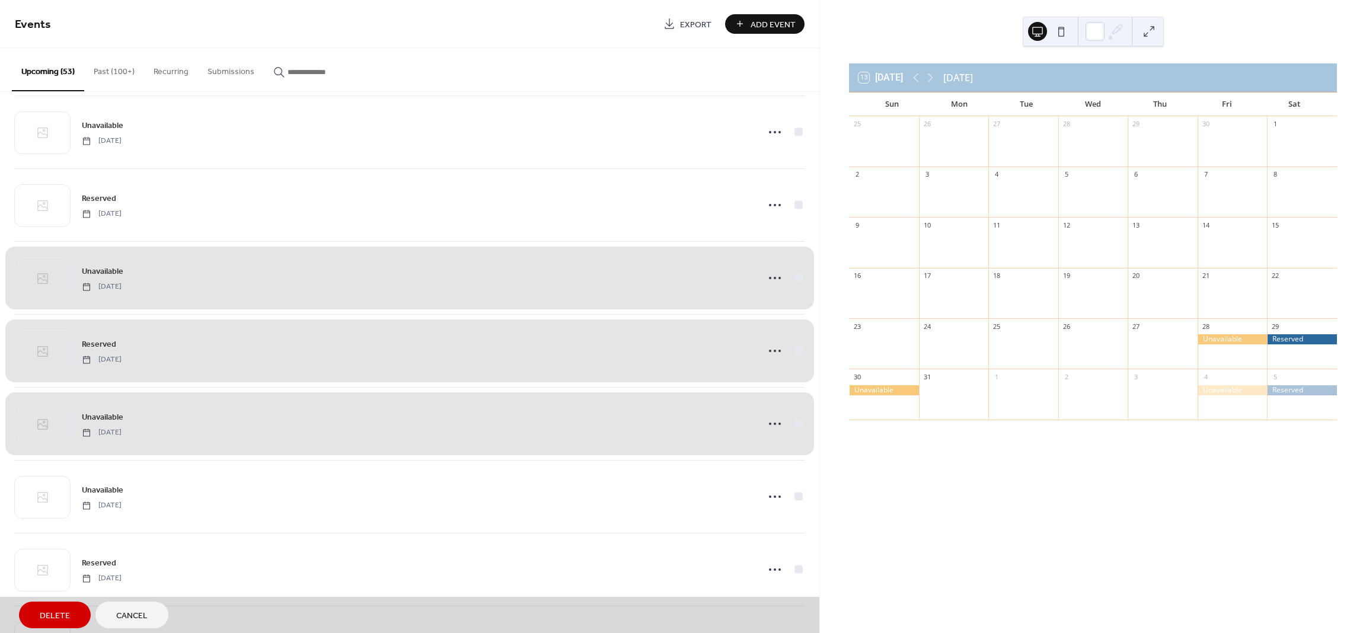
click at [41, 611] on span "Delete" at bounding box center [55, 616] width 30 height 12
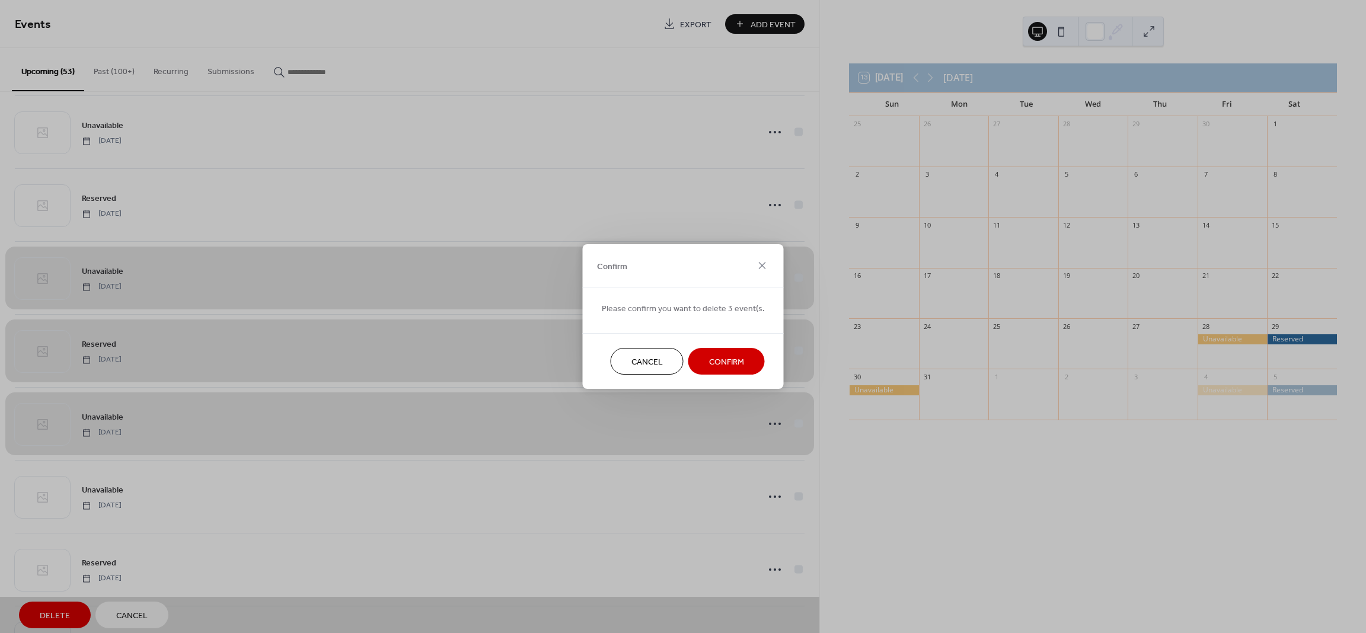
click at [714, 364] on span "Confirm" at bounding box center [726, 362] width 35 height 12
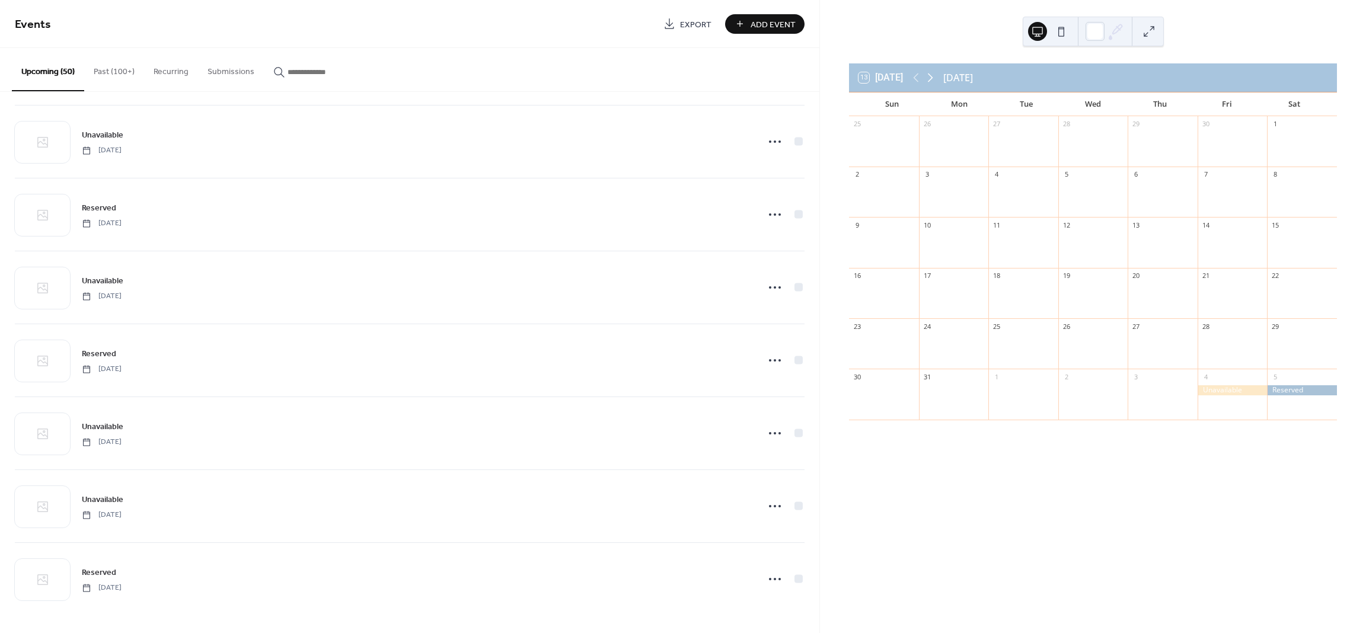
click at [933, 77] on icon at bounding box center [930, 78] width 14 height 14
click at [920, 80] on icon at bounding box center [916, 78] width 14 height 14
click at [780, 32] on button "Add Event" at bounding box center [764, 24] width 79 height 20
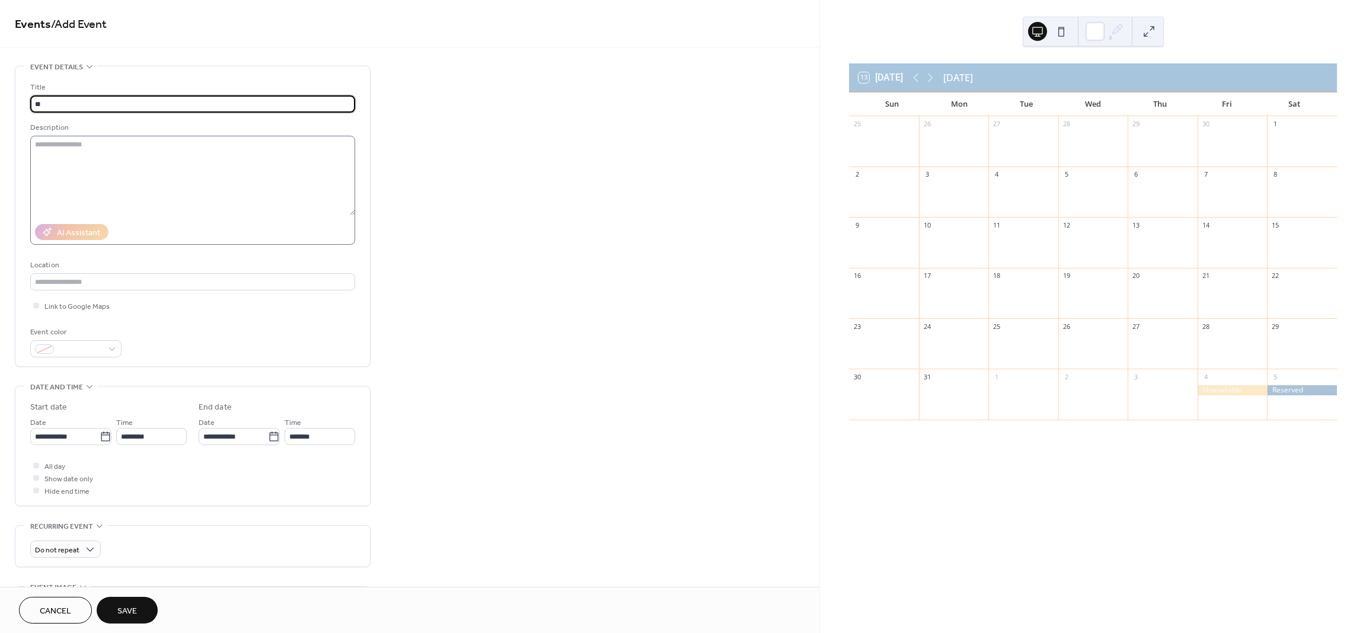
type input "*"
type input "**********"
click at [105, 437] on icon at bounding box center [106, 437] width 12 height 12
click at [100, 437] on input "**********" at bounding box center [64, 436] width 69 height 17
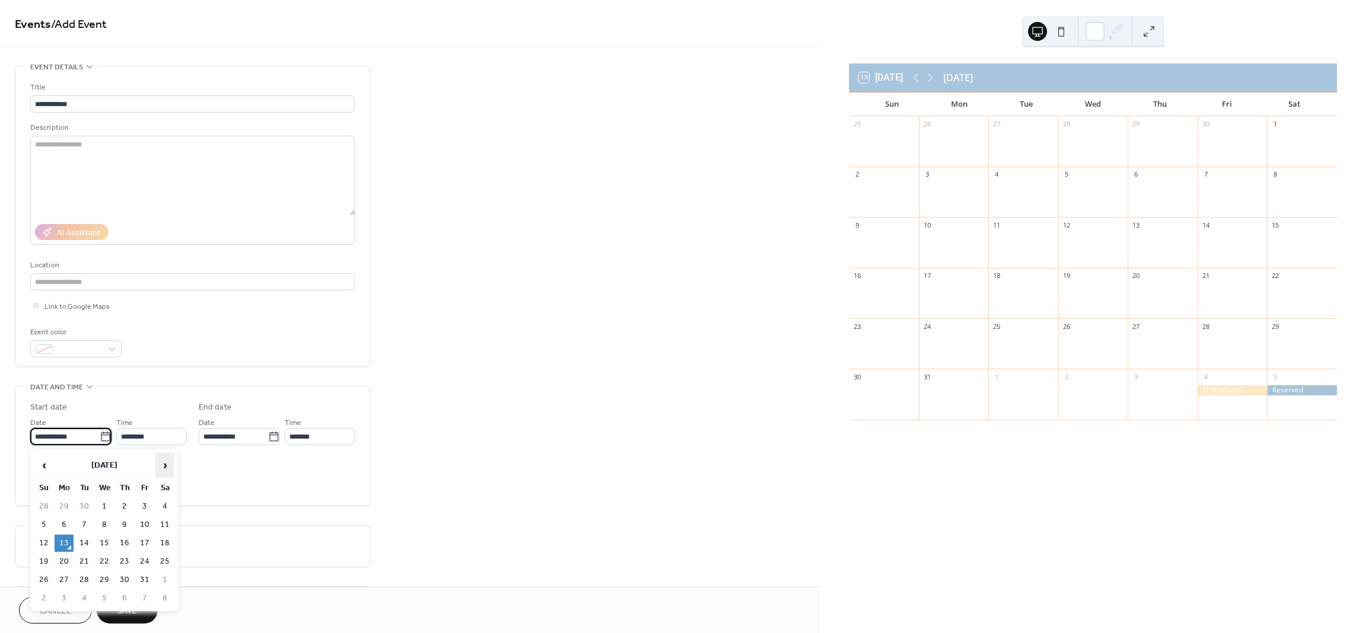
click at [169, 462] on span "›" at bounding box center [165, 466] width 18 height 24
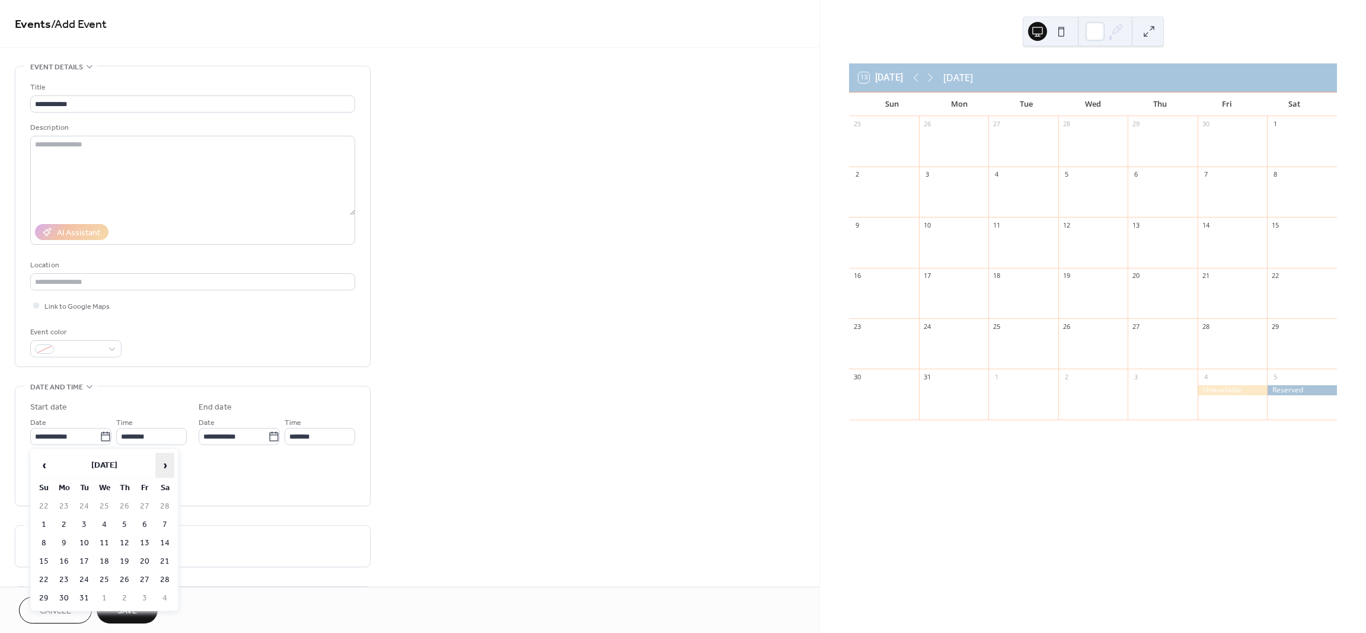
click at [169, 462] on span "›" at bounding box center [165, 466] width 18 height 24
click at [167, 463] on span "›" at bounding box center [165, 466] width 18 height 24
click at [167, 464] on span "›" at bounding box center [165, 466] width 18 height 24
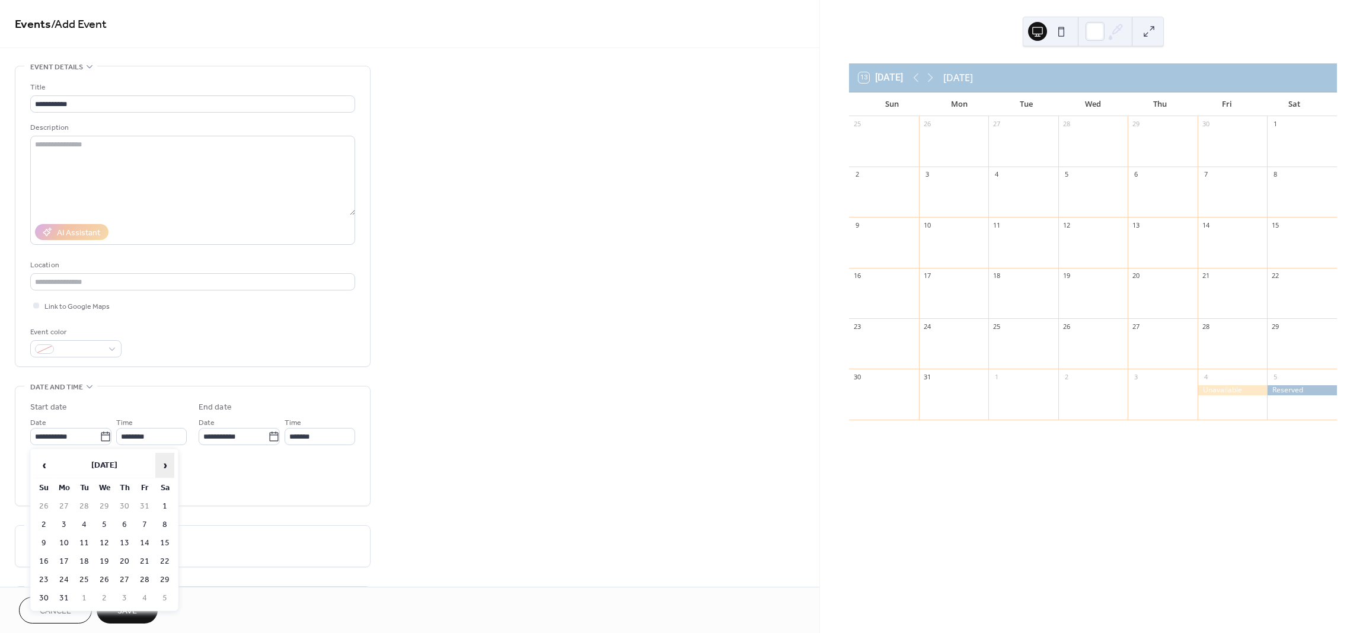
click at [167, 464] on span "›" at bounding box center [165, 466] width 18 height 24
click at [166, 466] on span "›" at bounding box center [165, 466] width 18 height 24
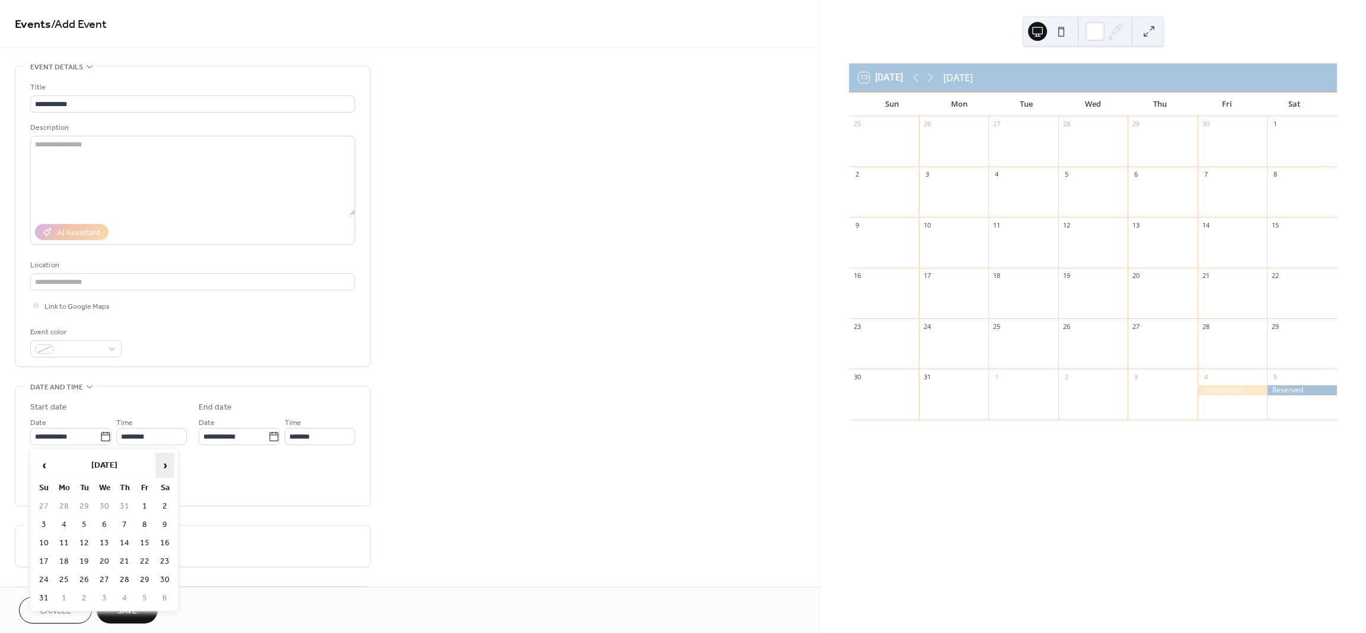
click at [166, 466] on span "›" at bounding box center [165, 466] width 18 height 24
click at [166, 467] on span "›" at bounding box center [165, 466] width 18 height 24
click at [165, 468] on span "›" at bounding box center [165, 466] width 18 height 24
click at [41, 576] on td "25" at bounding box center [43, 579] width 19 height 17
type input "**********"
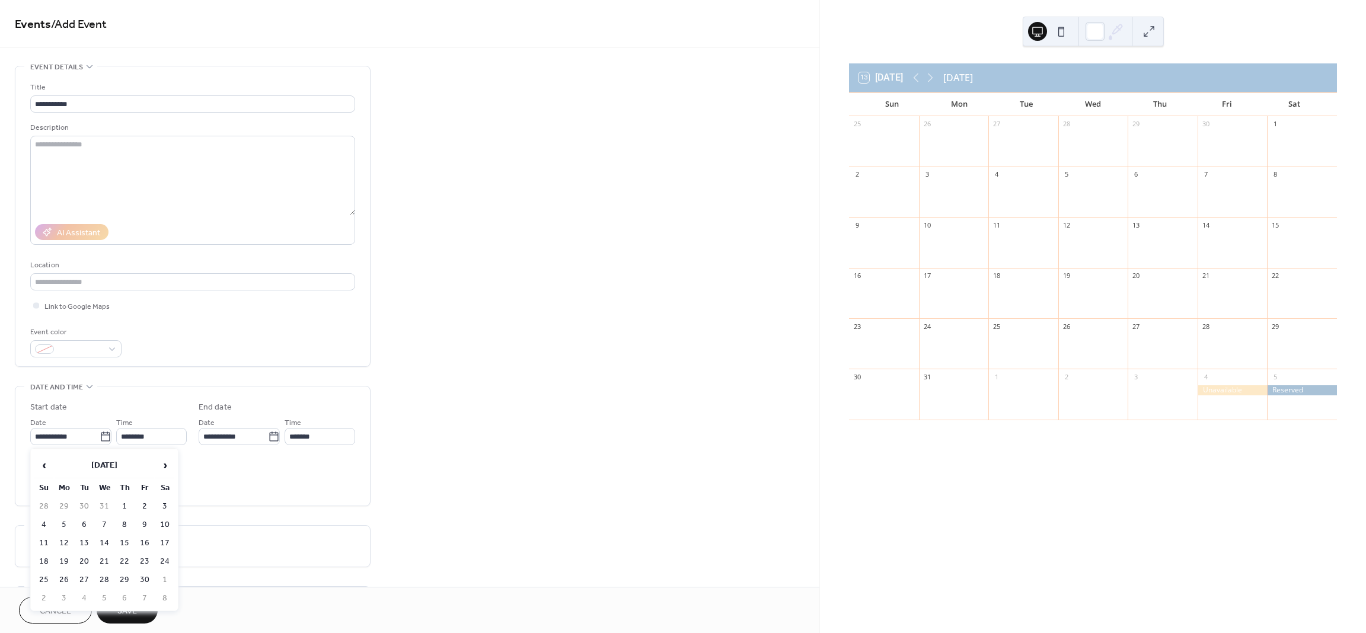
type input "**********"
click at [63, 466] on span "All day" at bounding box center [54, 467] width 21 height 12
click at [112, 347] on div at bounding box center [75, 348] width 91 height 17
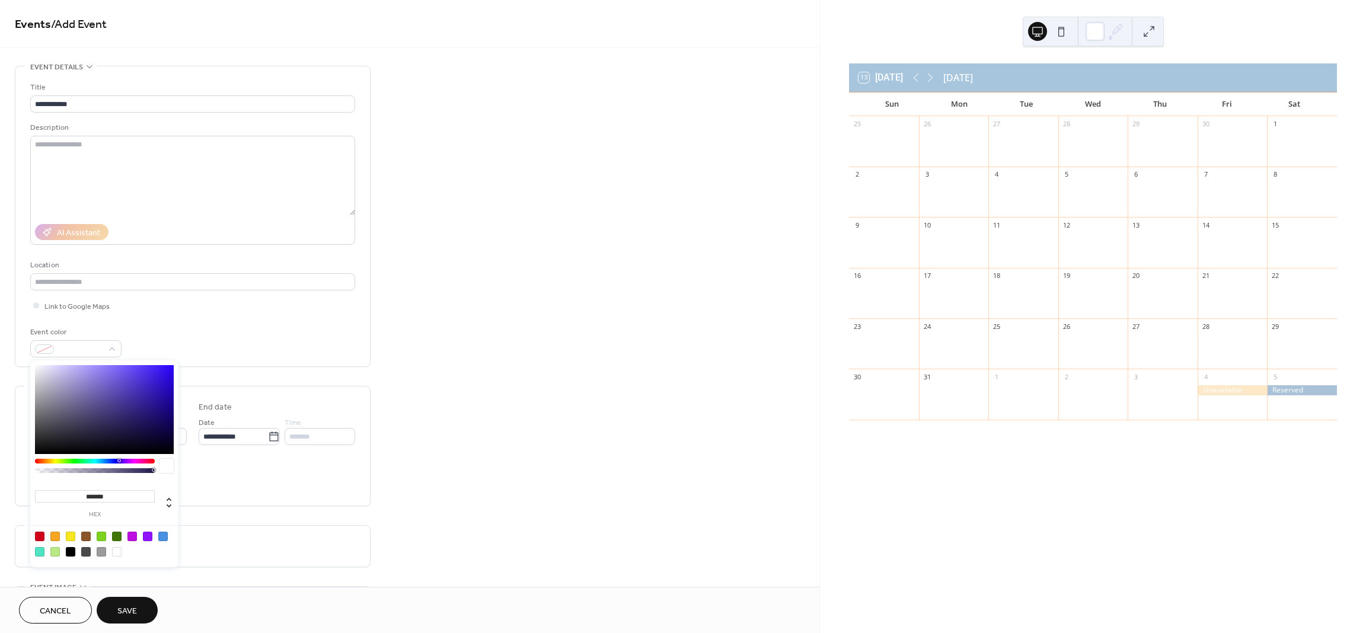
click at [55, 537] on div at bounding box center [54, 536] width 9 height 9
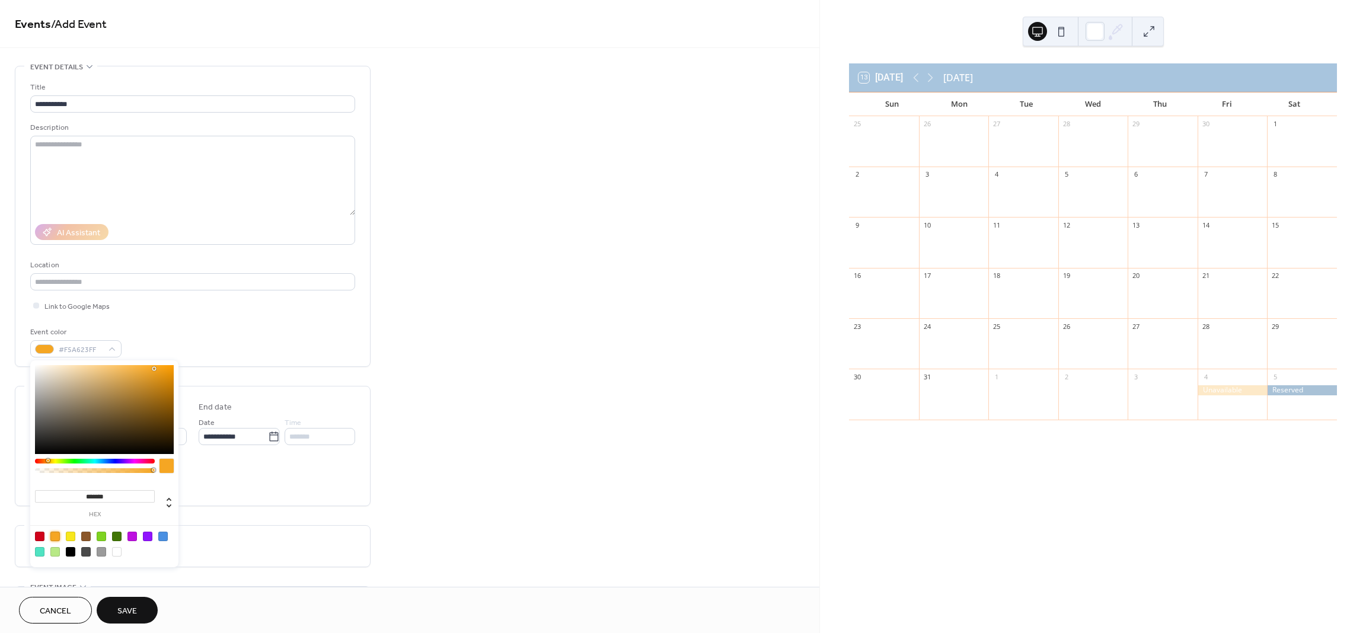
type input "***"
drag, startPoint x: 153, startPoint y: 470, endPoint x: 102, endPoint y: 531, distance: 79.1
click at [93, 470] on div at bounding box center [94, 470] width 4 height 4
type input "**********"
drag, startPoint x: 129, startPoint y: 614, endPoint x: 335, endPoint y: 509, distance: 230.9
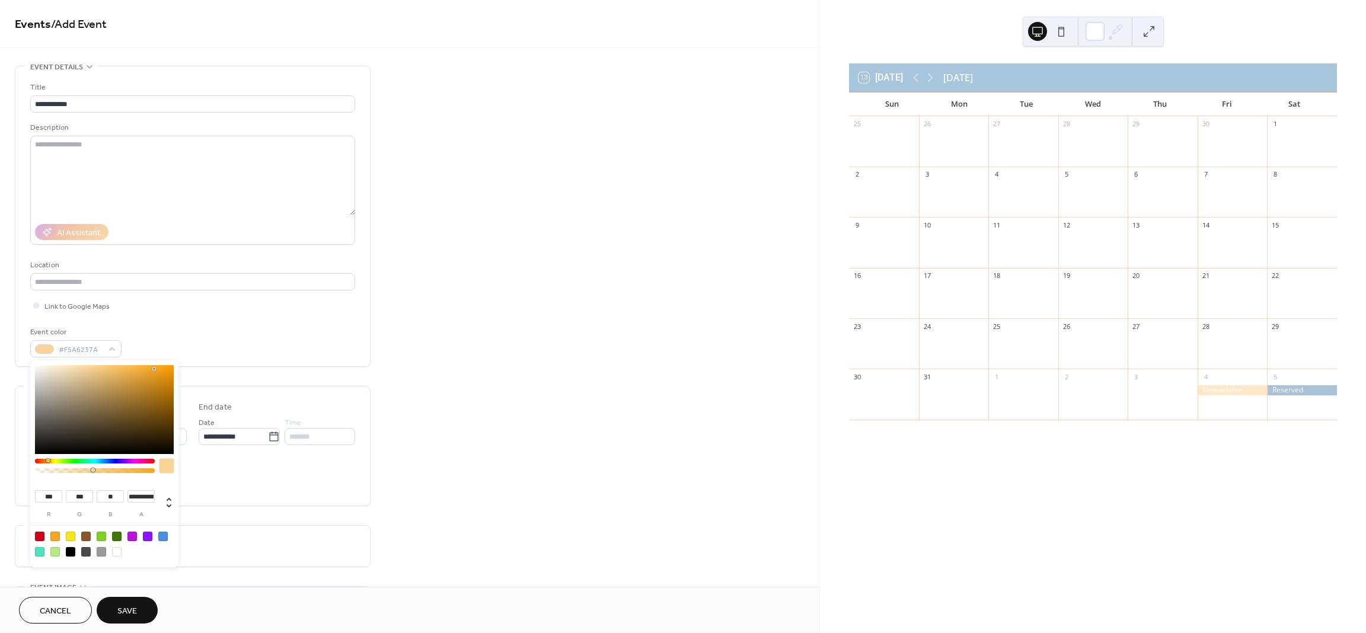
click at [130, 614] on span "Save" at bounding box center [127, 611] width 20 height 12
